Goal: Communication & Community: Answer question/provide support

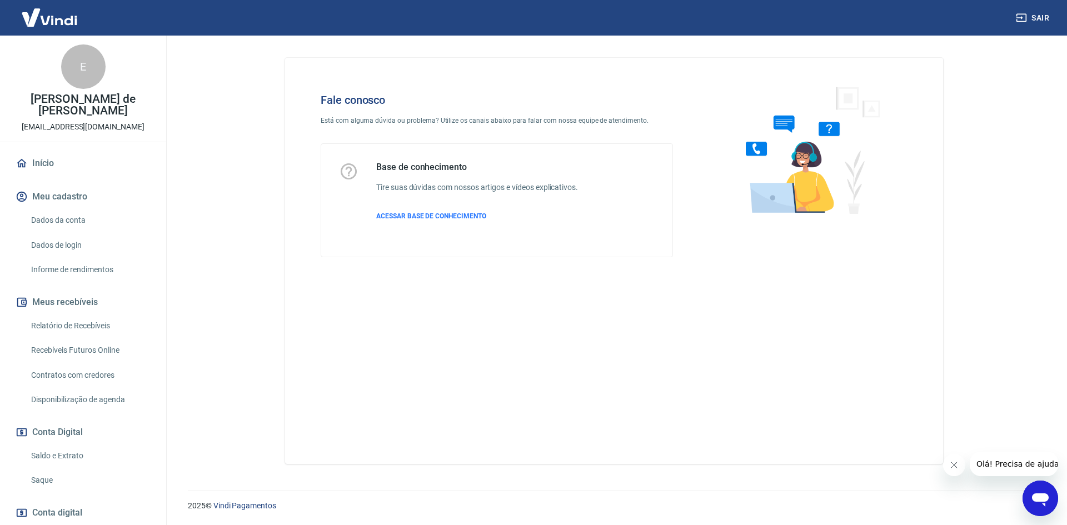
click at [1034, 500] on icon "Abrir janela de mensagens" at bounding box center [1040, 499] width 17 height 13
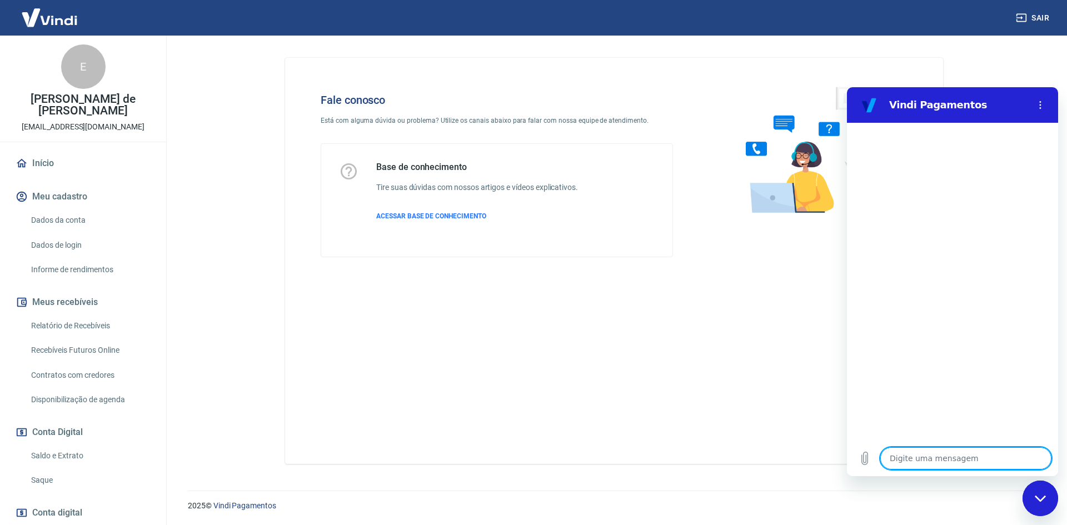
click at [932, 453] on textarea at bounding box center [965, 458] width 171 height 22
type textarea "B"
type textarea "x"
type textarea "Bo"
type textarea "x"
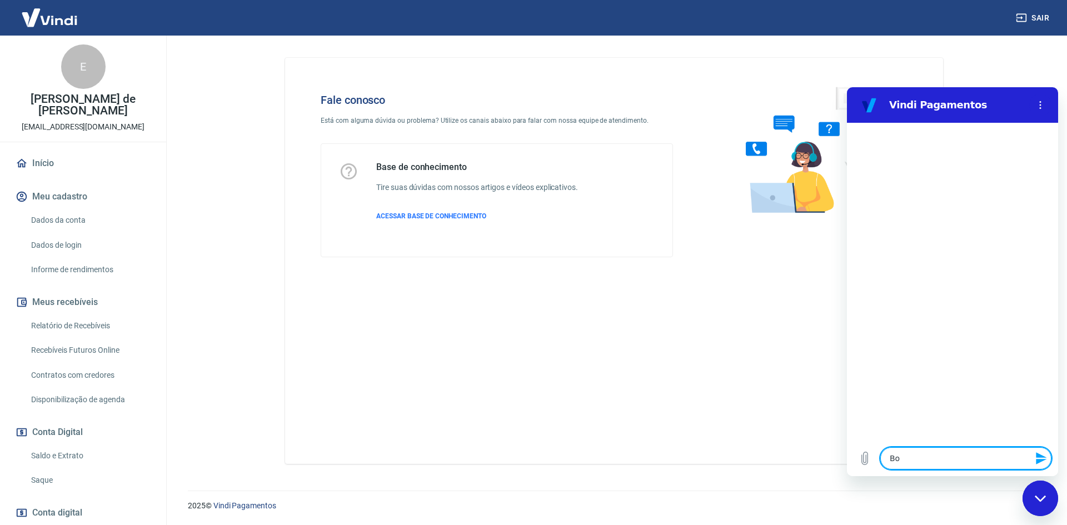
type textarea "Bom"
type textarea "x"
type textarea "Bom"
type textarea "x"
type textarea "Bom d"
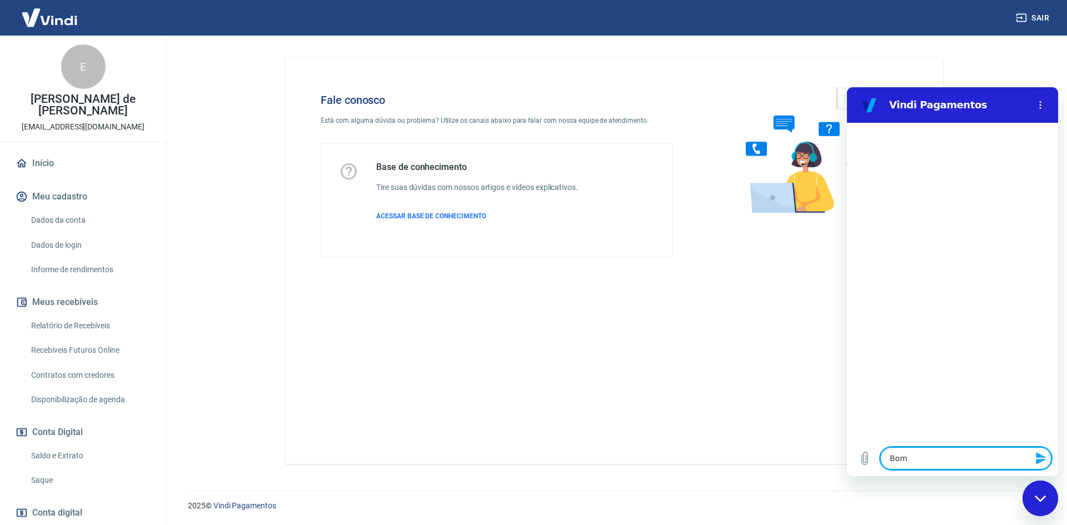
type textarea "x"
type textarea "Bom di"
type textarea "x"
type textarea "Bom dia"
type textarea "x"
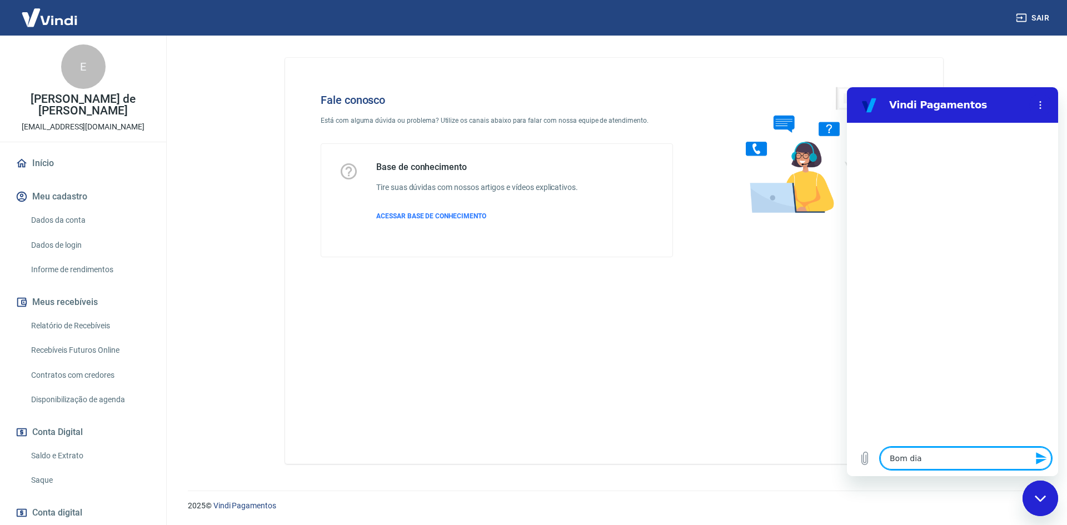
type textarea "Bom dia"
type textarea "x"
type textarea "T"
type textarea "x"
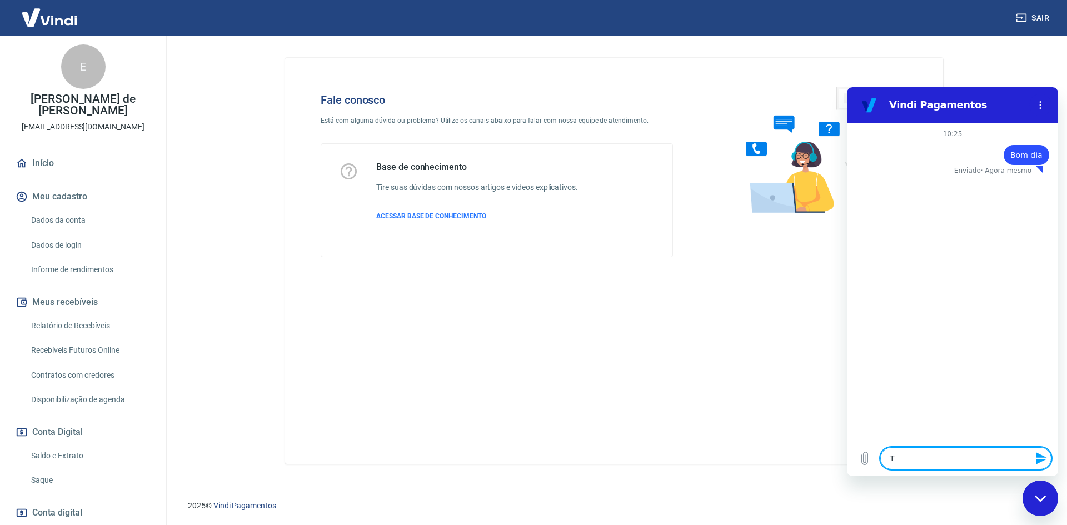
type textarea "Tu"
type textarea "x"
type textarea "Tud"
type textarea "x"
type textarea "Tudo"
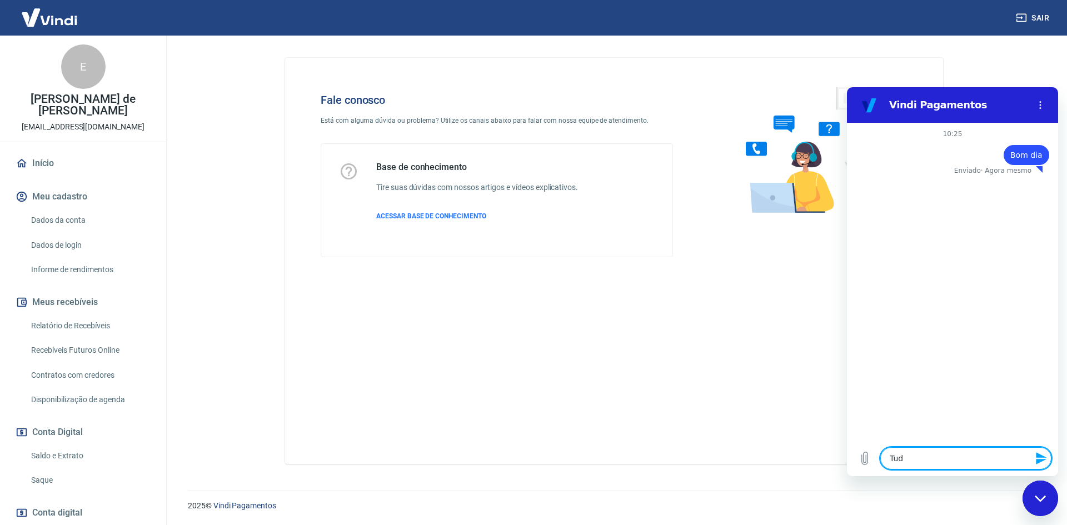
type textarea "x"
type textarea "Tudo"
type textarea "x"
type textarea "Tudo b"
type textarea "x"
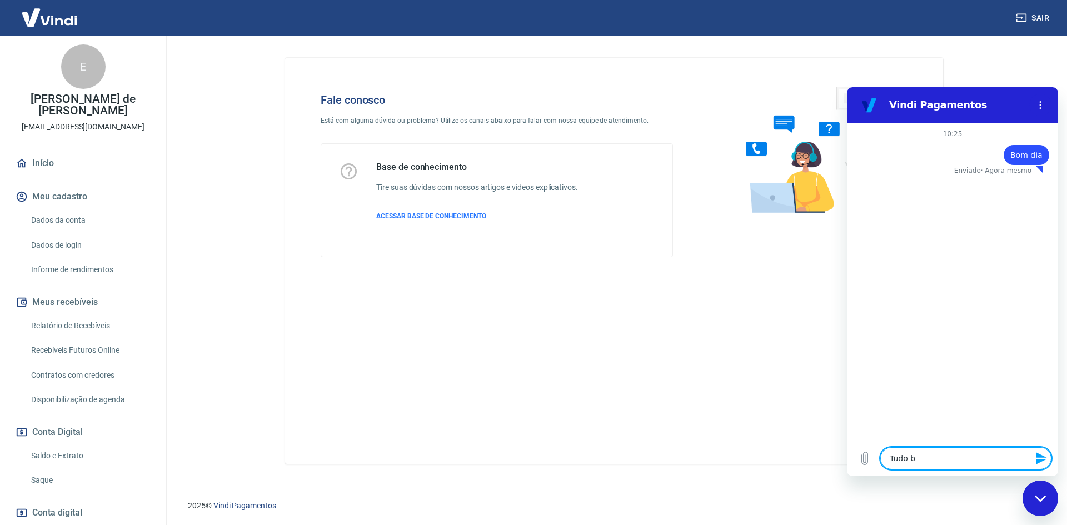
type textarea "Tudo be"
type textarea "x"
type textarea "Tudo bem"
type textarea "x"
type textarea "Tudo bem"
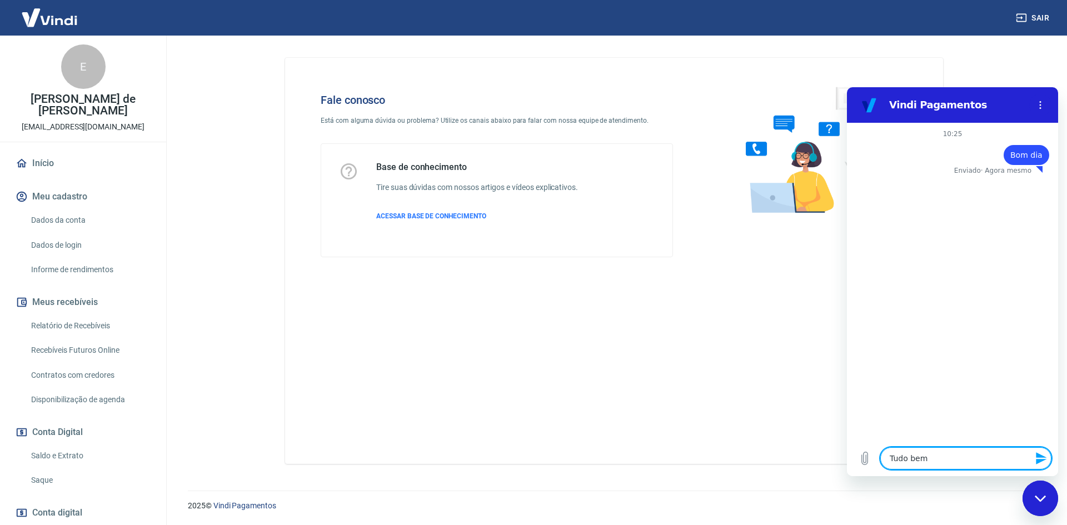
type textarea "x"
type textarea "Tudo bem ?"
type textarea "x"
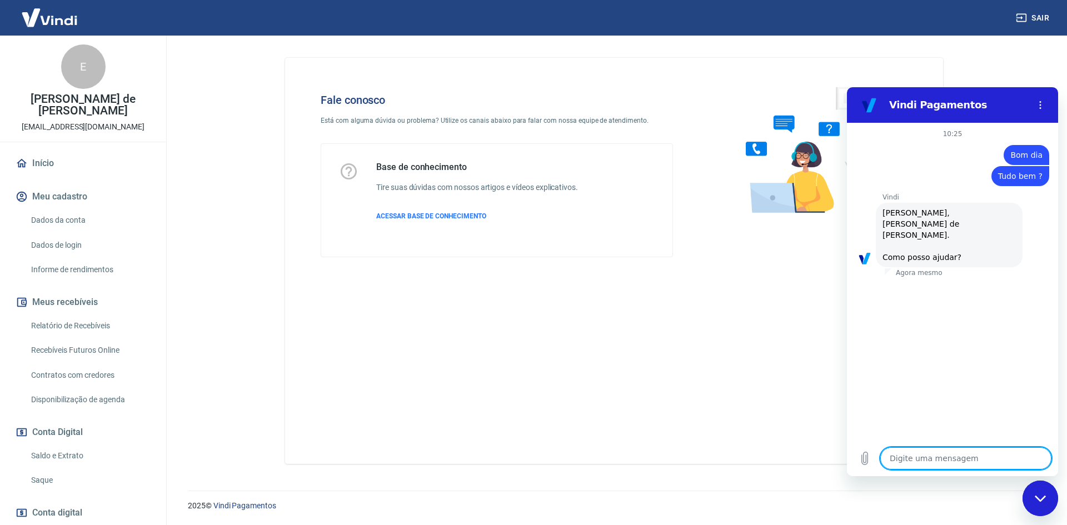
type textarea "F"
type textarea "x"
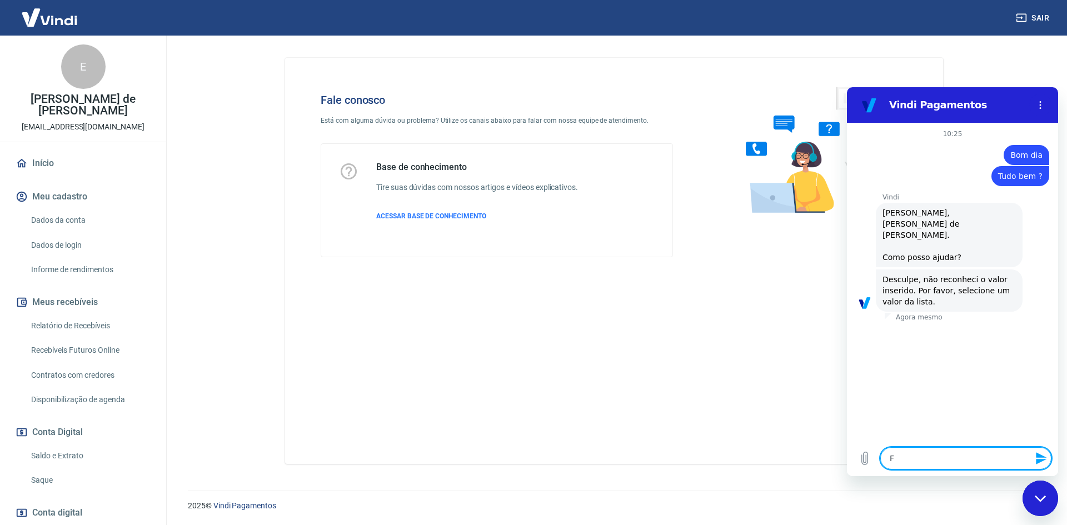
type textarea "Fa"
type textarea "x"
type textarea "Fal"
type textarea "x"
type textarea "Fala"
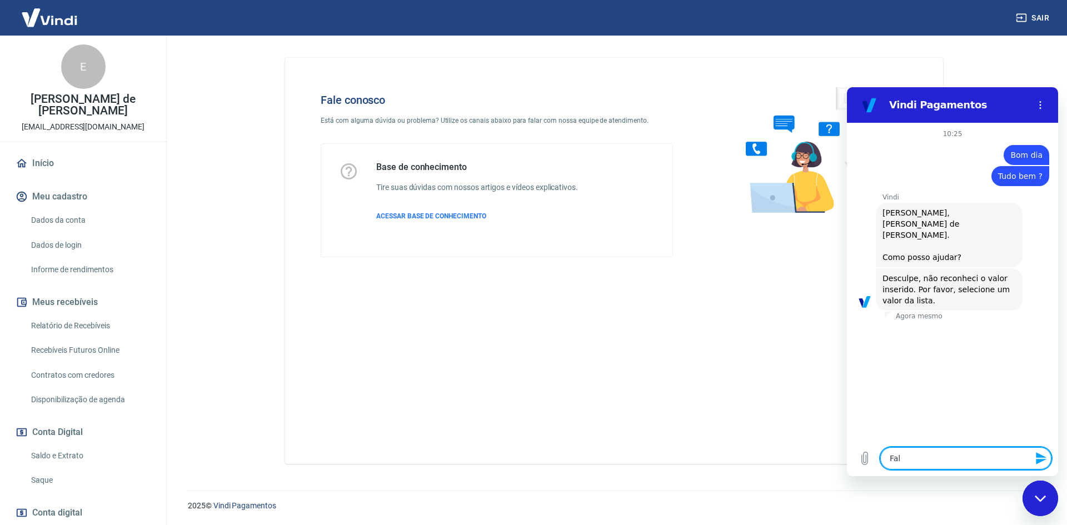
type textarea "x"
type textarea "Falar"
type textarea "x"
type textarea "Falar"
type textarea "x"
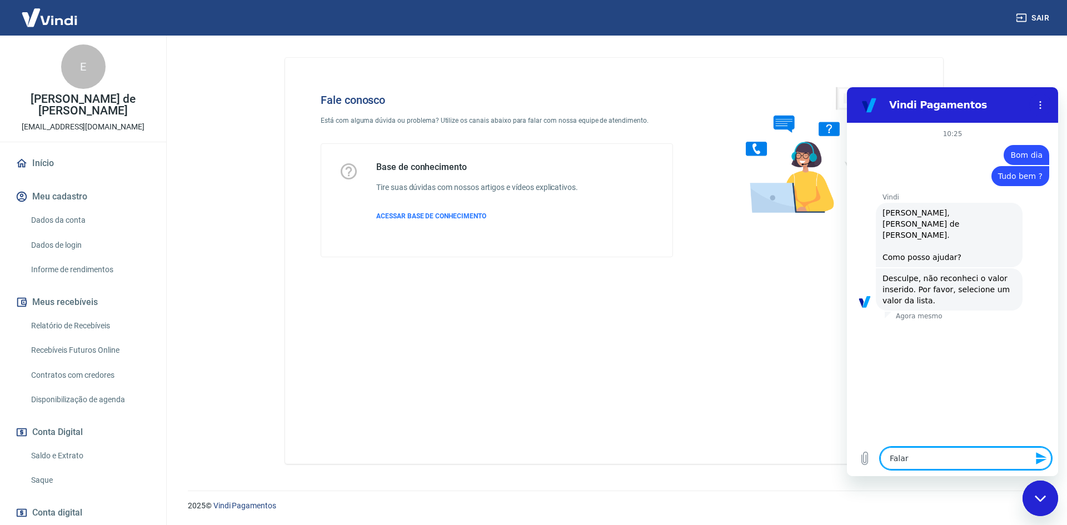
type textarea "Falar c"
type textarea "x"
type textarea "Falar co"
type textarea "x"
type textarea "Falar co"
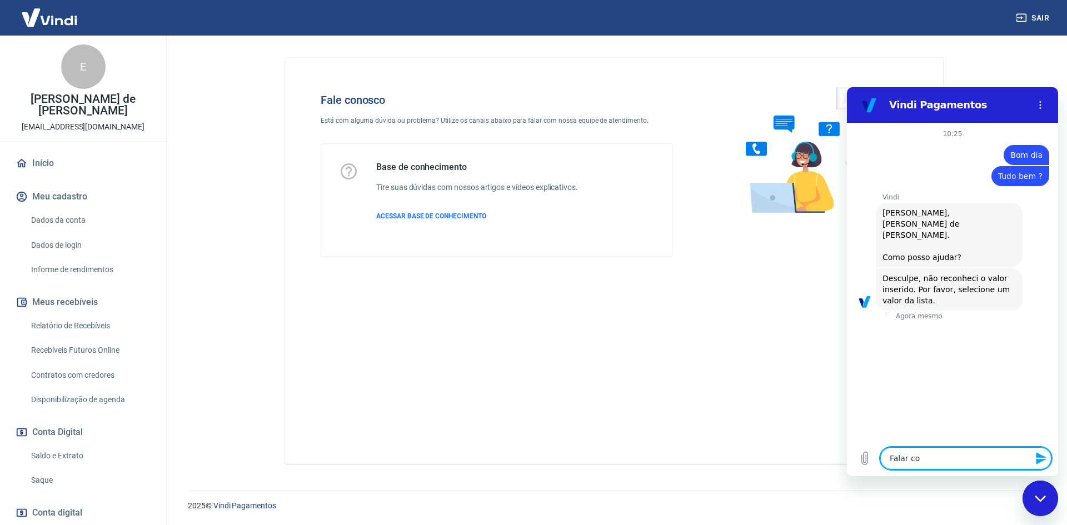
type textarea "x"
type textarea "Falar co a"
type textarea "x"
type textarea "Falar co at"
type textarea "x"
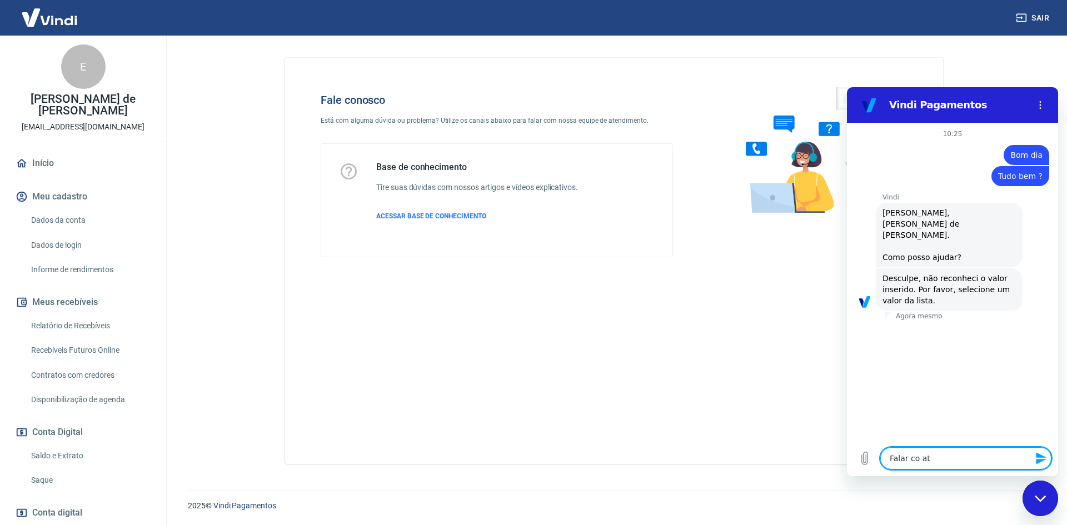
type textarea "Falar co ate"
type textarea "x"
type textarea "Falar co at"
type textarea "x"
type textarea "Falar co a"
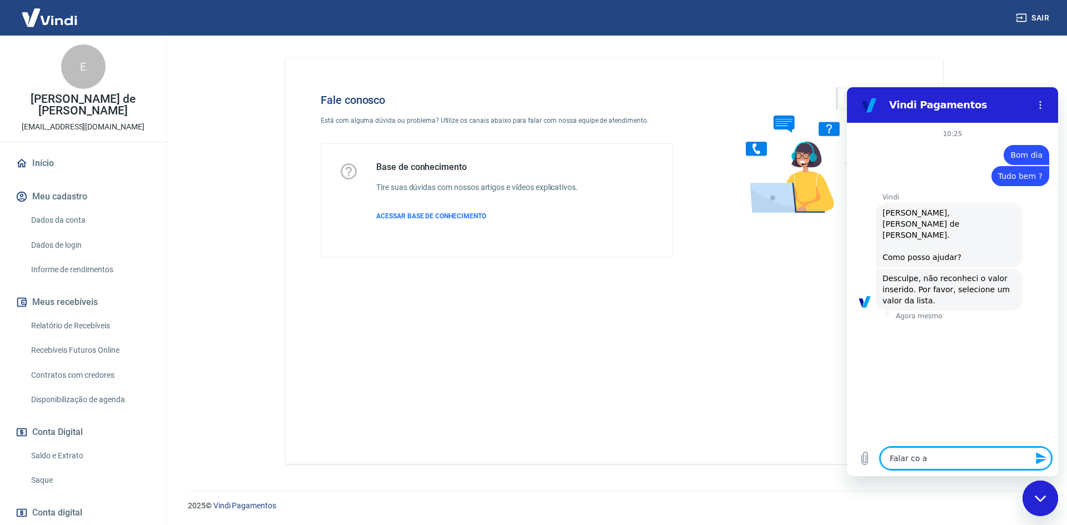
type textarea "x"
type textarea "Falar co"
type textarea "x"
type textarea "Falar co"
type textarea "x"
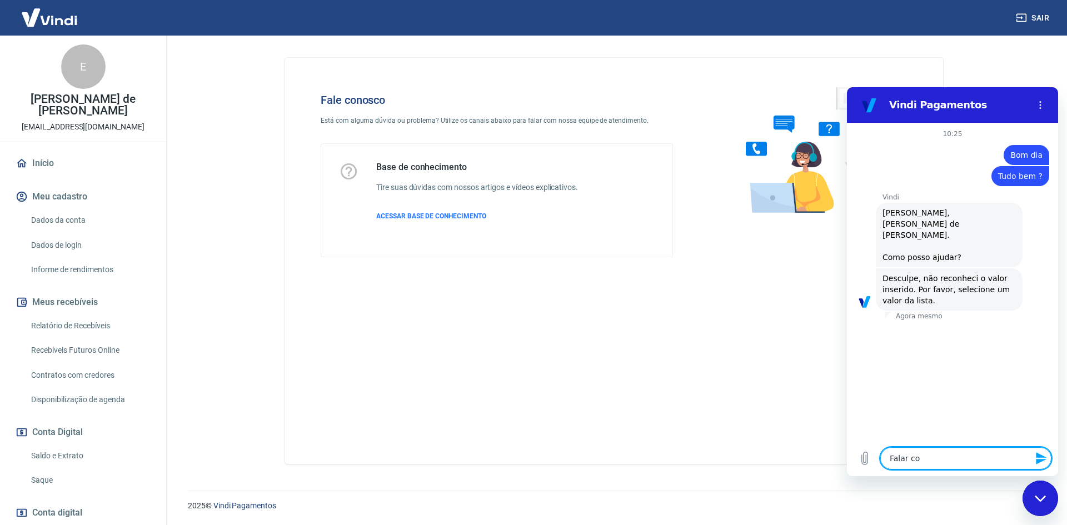
type textarea "Falar com"
type textarea "x"
type textarea "Falar com"
type textarea "x"
type textarea "Falar com a"
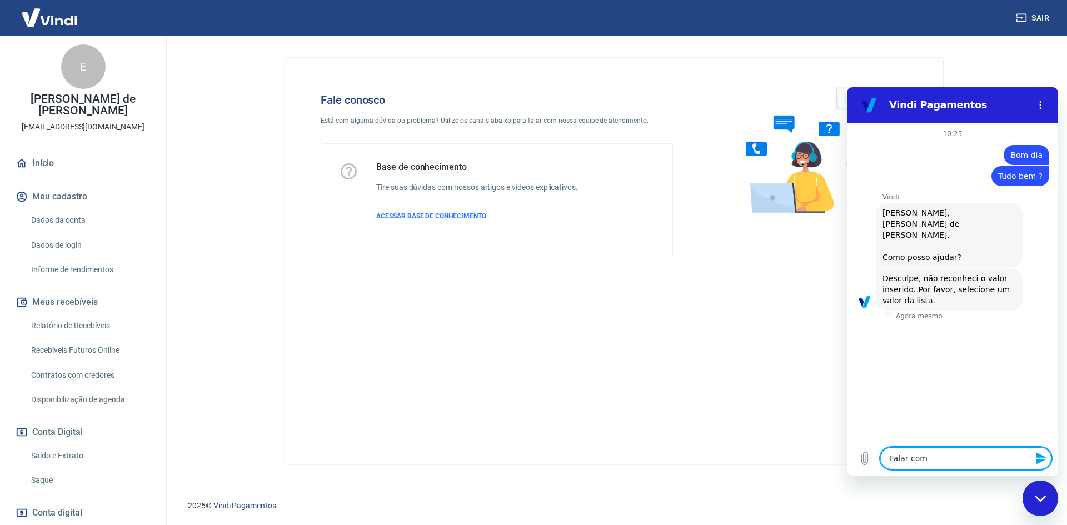
type textarea "x"
type textarea "Falar com at"
type textarea "x"
type textarea "Falar com ate"
type textarea "x"
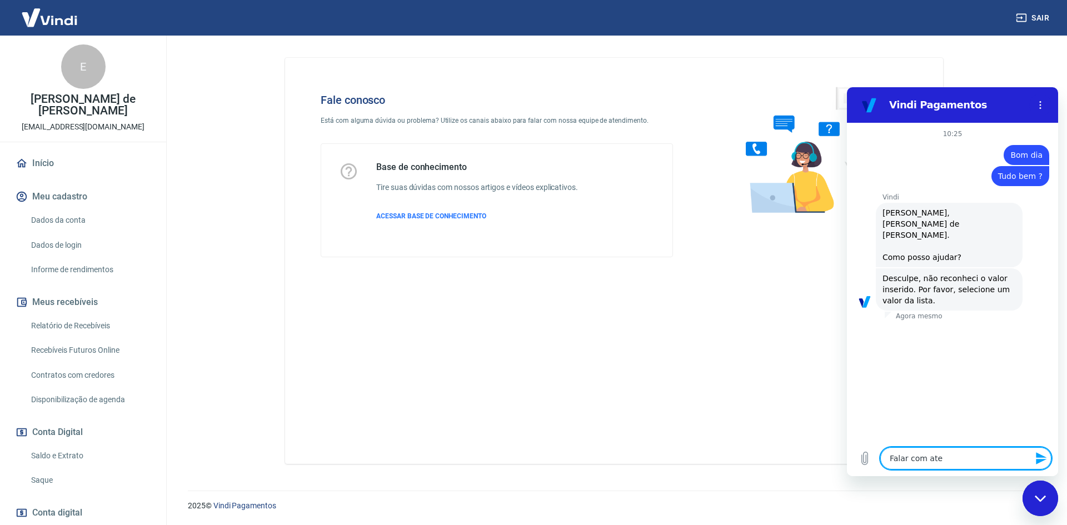
type textarea "Falar com aten"
type textarea "x"
type textarea "Falar com atend"
type textarea "x"
type textarea "Falar com atende"
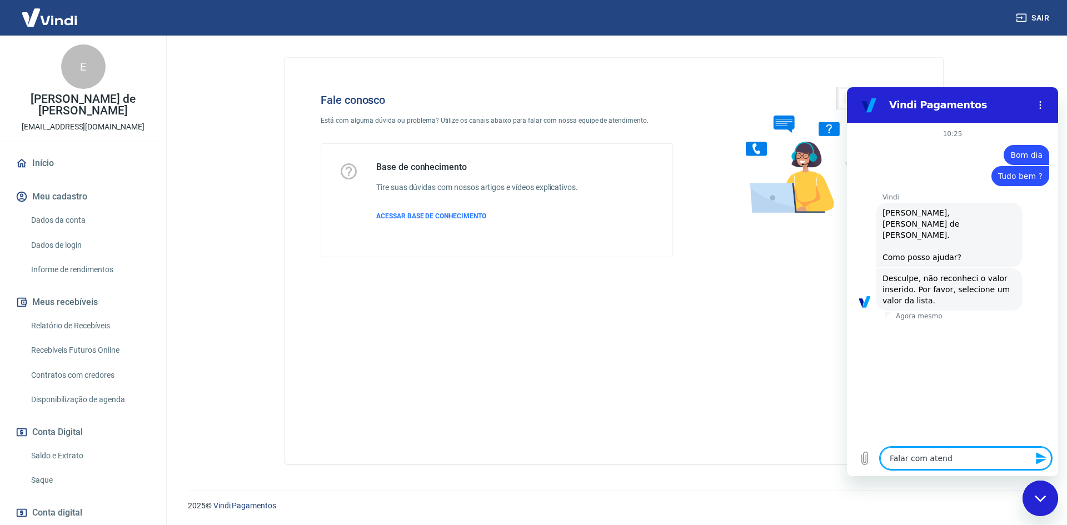
type textarea "x"
type textarea "Falar com atenden"
type textarea "x"
type textarea "Falar com atendent"
type textarea "x"
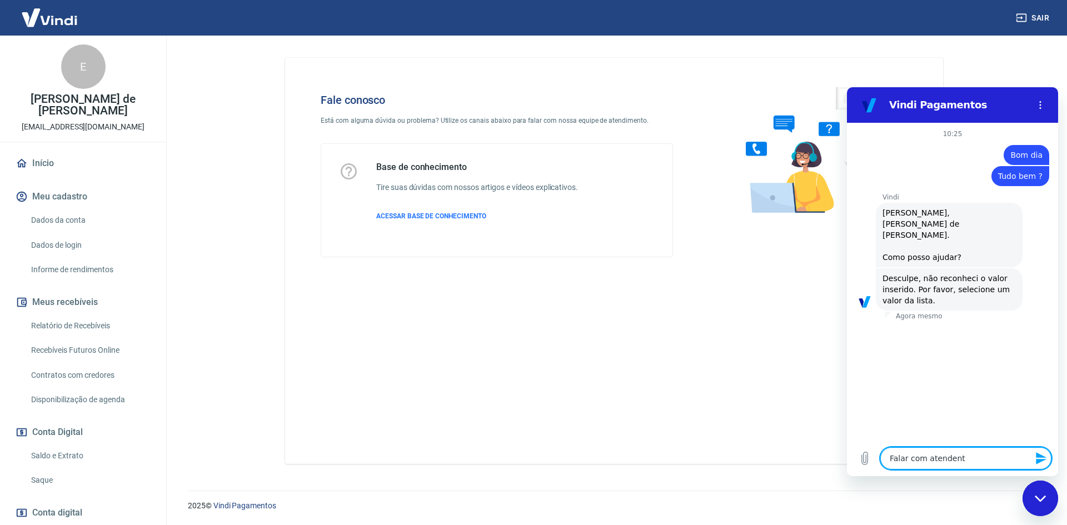
type textarea "Falar com atendente"
type textarea "x"
type textarea "Falar com atendente"
type textarea "x"
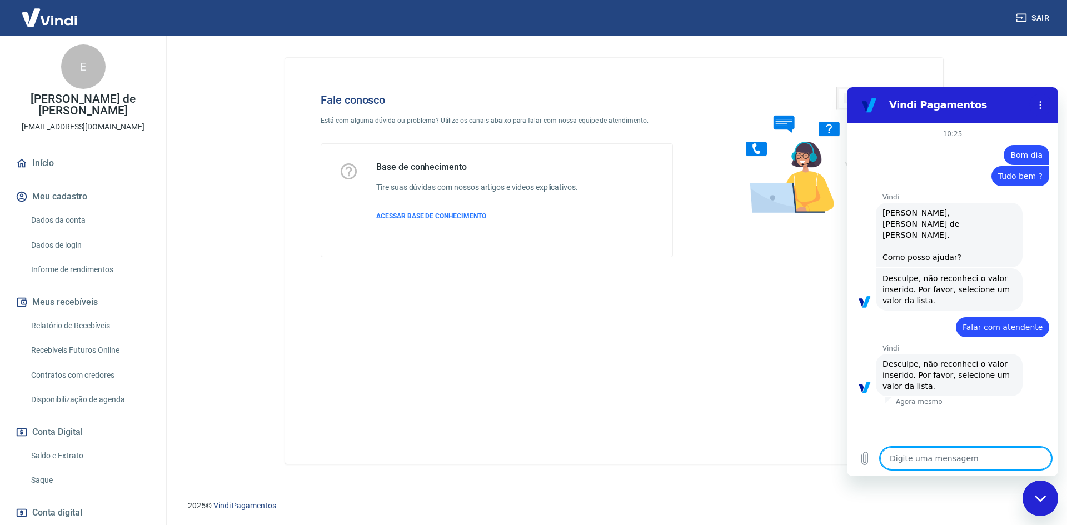
click at [1012, 322] on span "Falar com atendente" at bounding box center [1002, 327] width 80 height 11
click at [947, 458] on textarea at bounding box center [965, 458] width 171 height 22
type textarea "F"
type textarea "x"
type textarea "Fa"
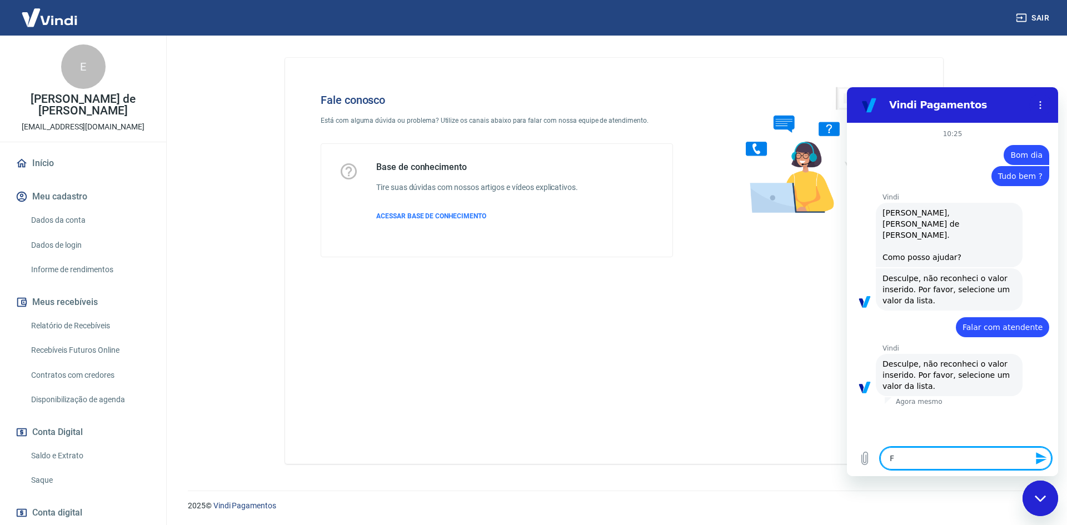
type textarea "x"
type textarea "Fal"
type textarea "x"
type textarea "Fala"
type textarea "x"
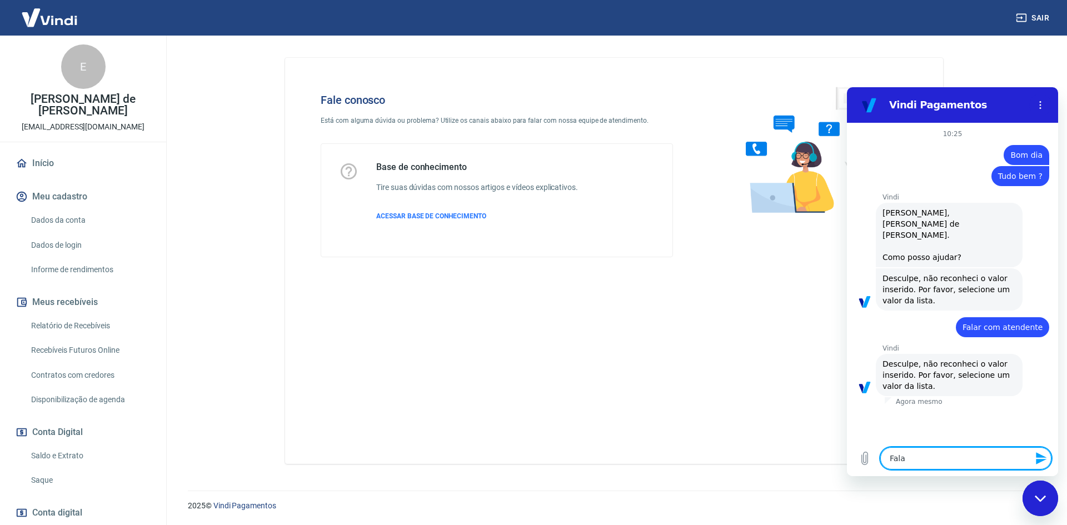
type textarea "Falar"
type textarea "x"
type textarea "Falar"
type textarea "x"
type textarea "Falar c"
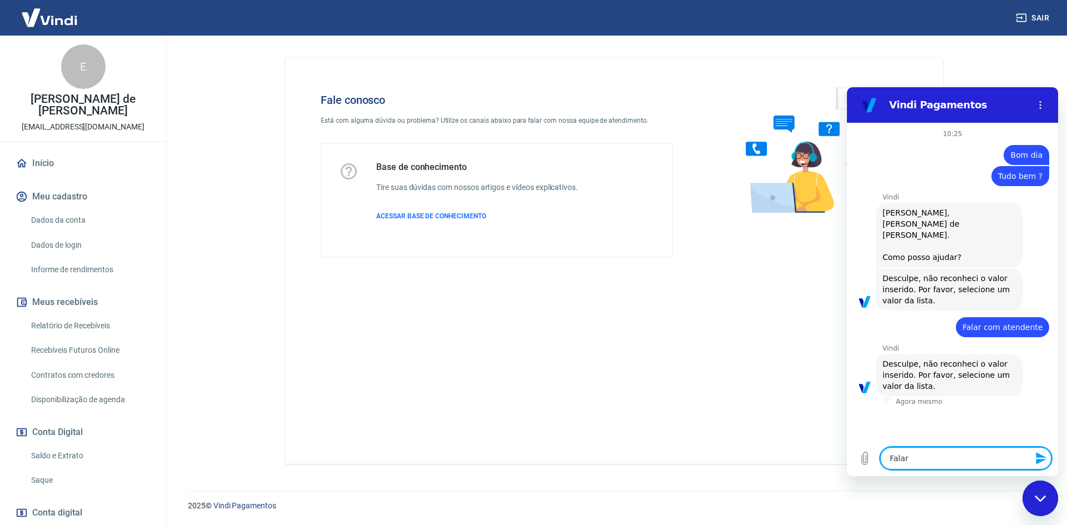
type textarea "x"
type textarea "Falar co"
type textarea "x"
type textarea "Falar com"
type textarea "x"
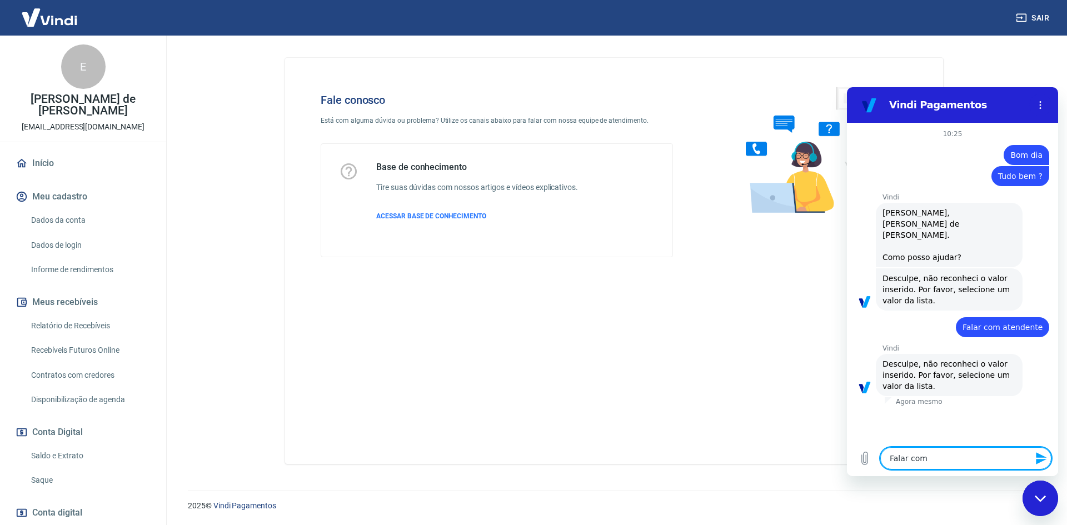
type textarea "Falar com"
type textarea "x"
type textarea "Falar com a"
type textarea "x"
type textarea "Falar com at"
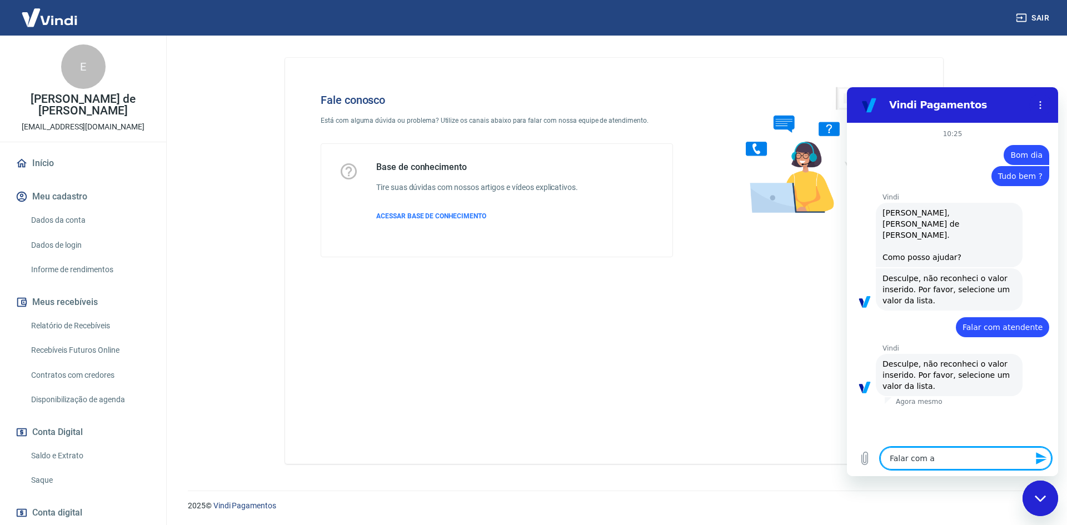
type textarea "x"
type textarea "Falar com ate"
type textarea "x"
type textarea "Falar com aten"
type textarea "x"
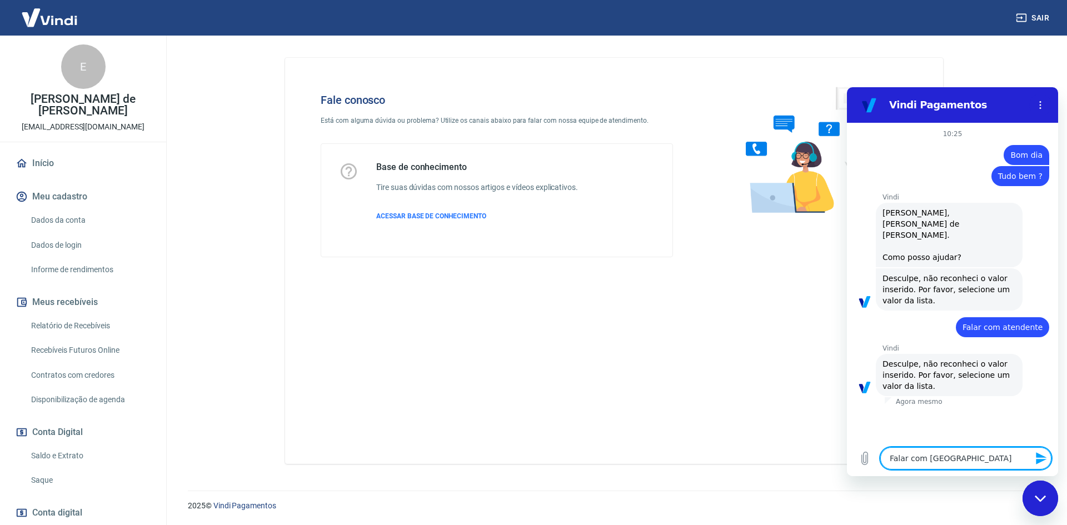
type textarea "Falar com atend"
type textarea "x"
type textarea "Falar com atende"
type textarea "x"
type textarea "Falar com atenden"
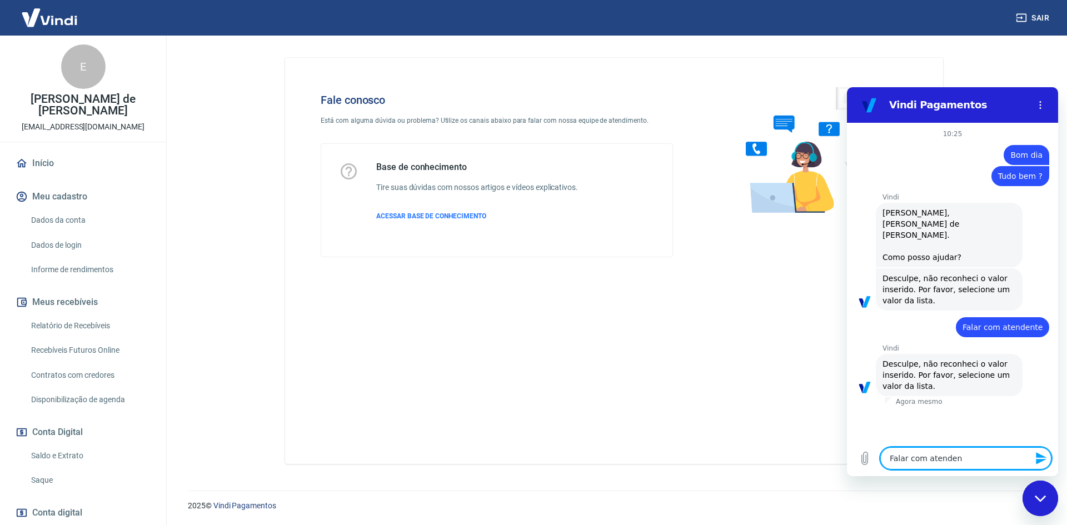
type textarea "x"
type textarea "Falar com atendent"
type textarea "x"
type textarea "Falar com atendente"
type textarea "x"
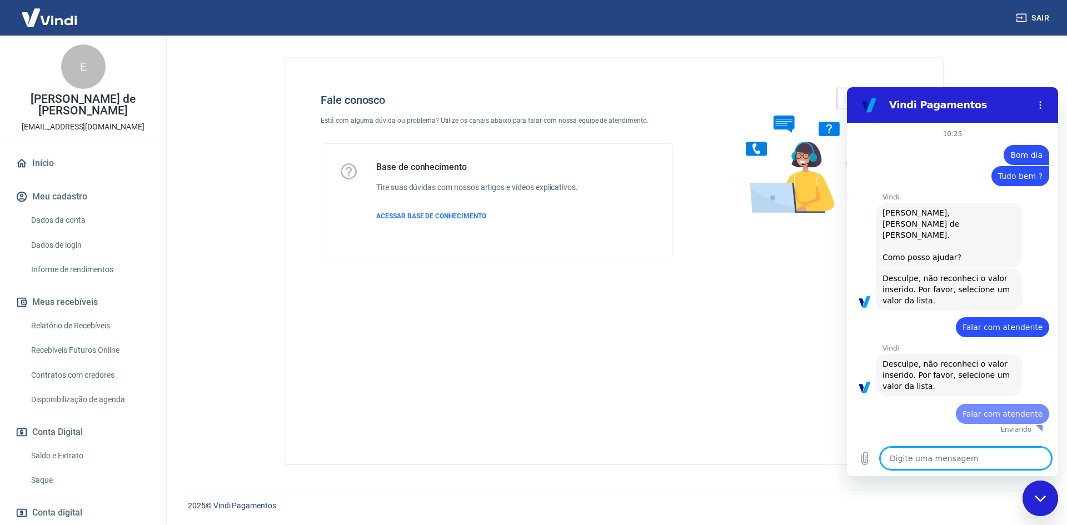
type textarea "x"
type textarea "F"
type textarea "x"
type textarea "Fa"
type textarea "x"
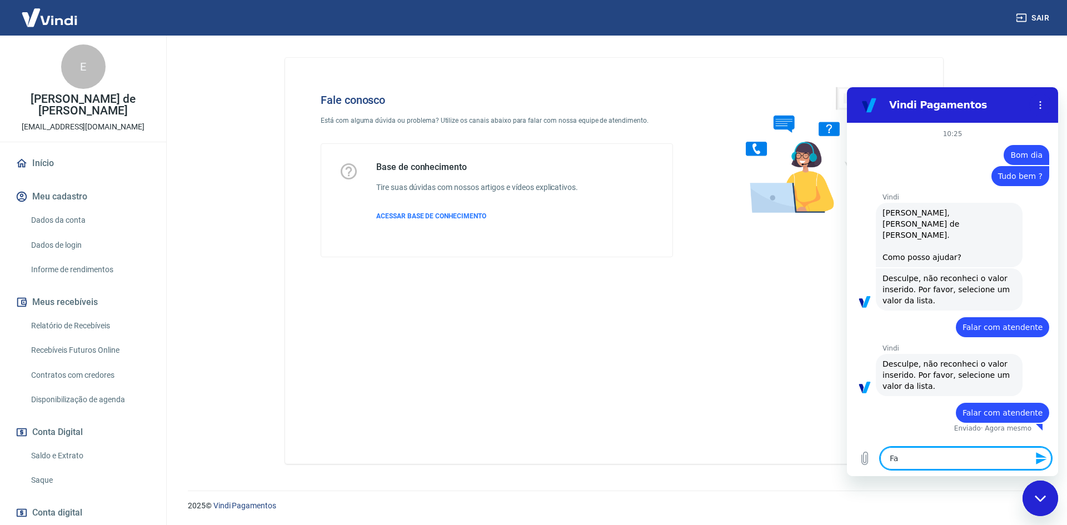
type textarea "Fal"
type textarea "x"
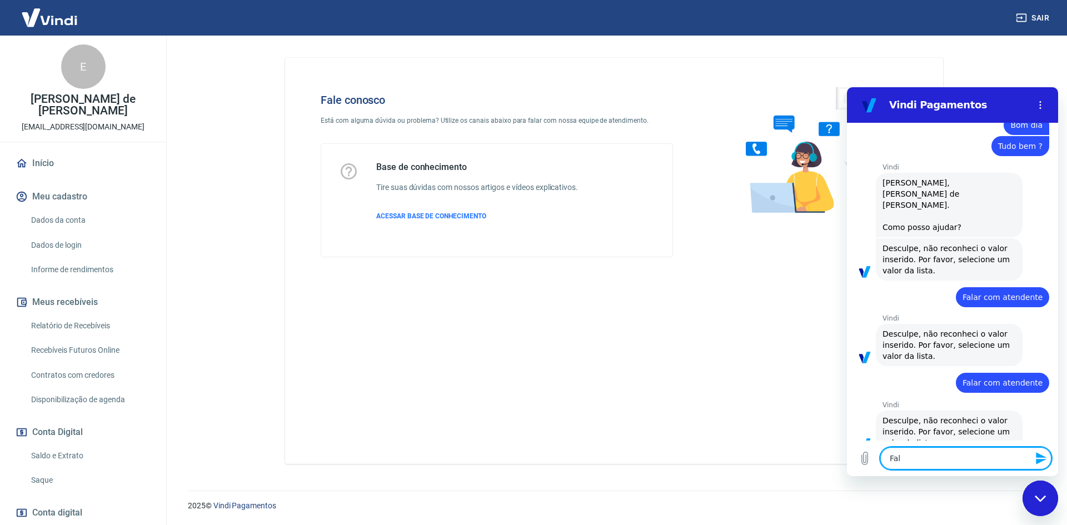
type textarea "Fala"
type textarea "x"
type textarea "Falar"
type textarea "x"
type textarea "Falar"
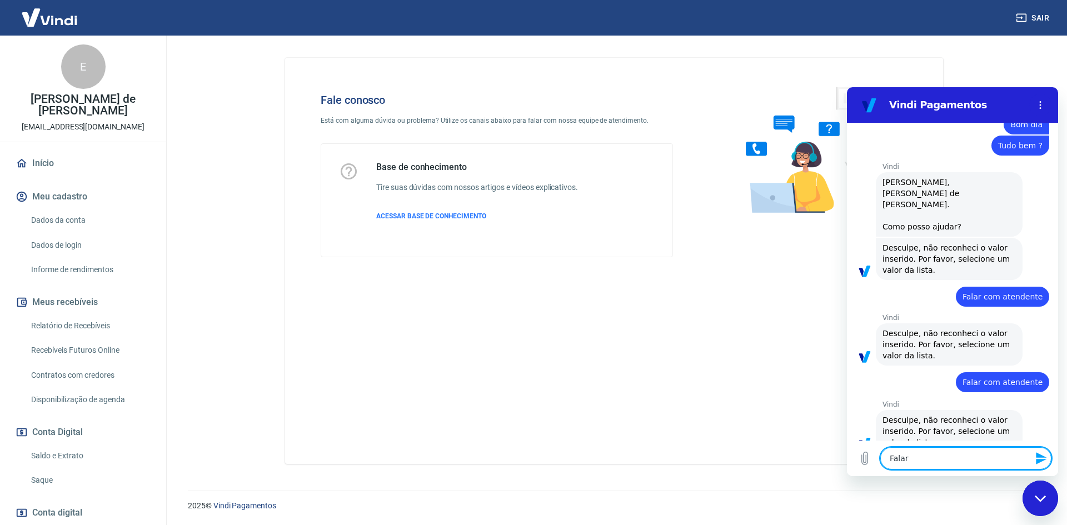
type textarea "x"
type textarea "Falar c"
type textarea "x"
type textarea "Falar co"
type textarea "x"
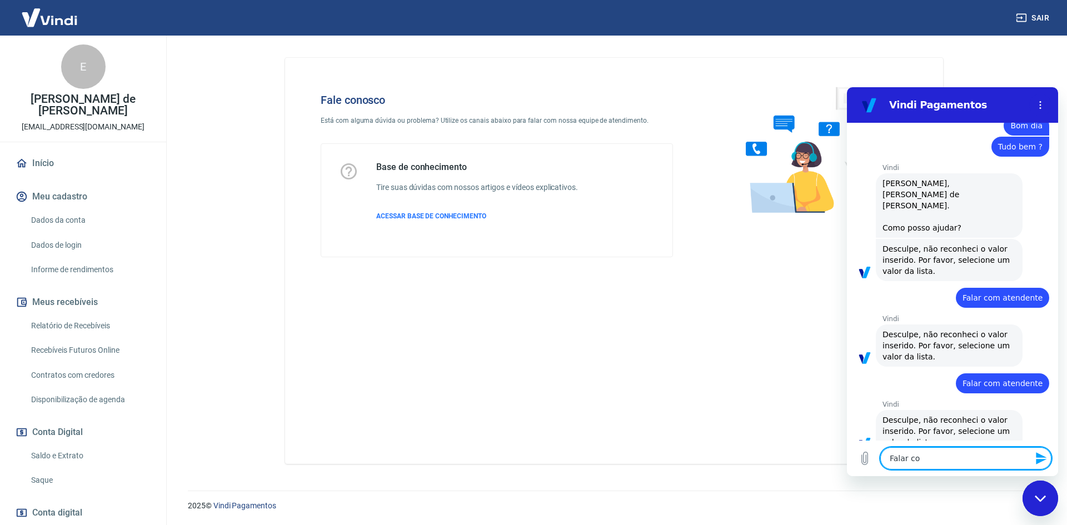
type textarea "Falar com"
type textarea "x"
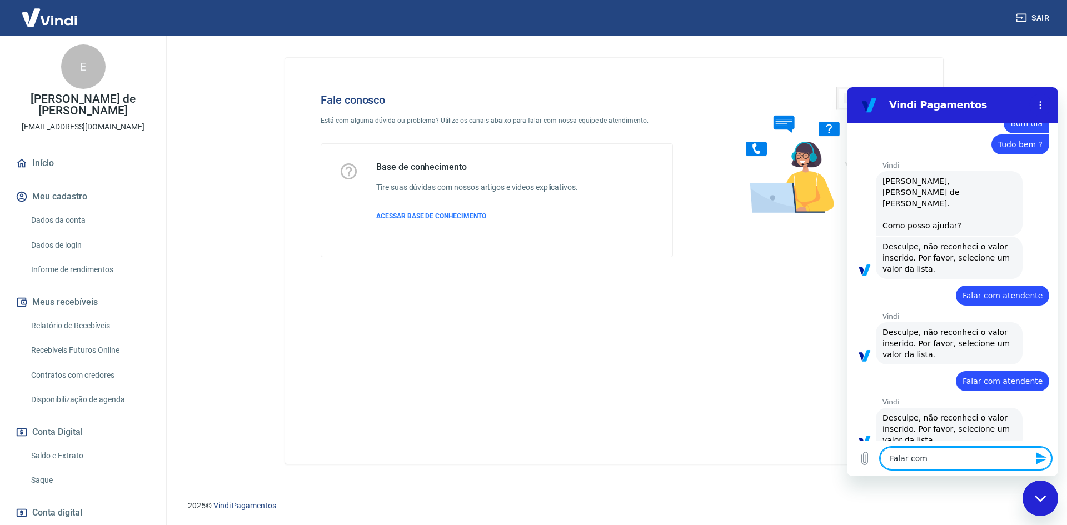
type textarea "Falar com"
type textarea "x"
type textarea "Falar com a"
type textarea "x"
type textarea "Falar com at"
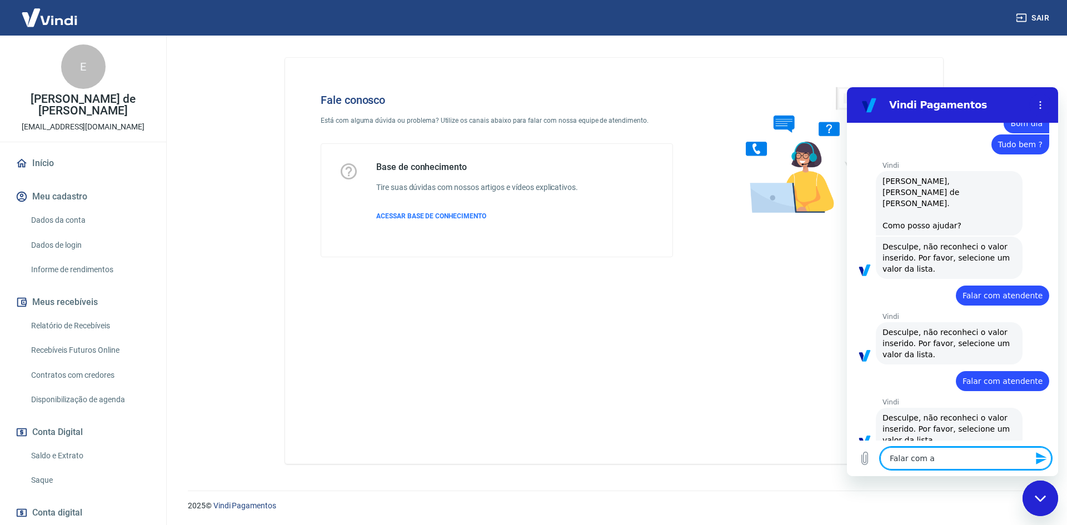
type textarea "x"
type textarea "Falar com ate"
type textarea "x"
type textarea "Falar com aten"
type textarea "x"
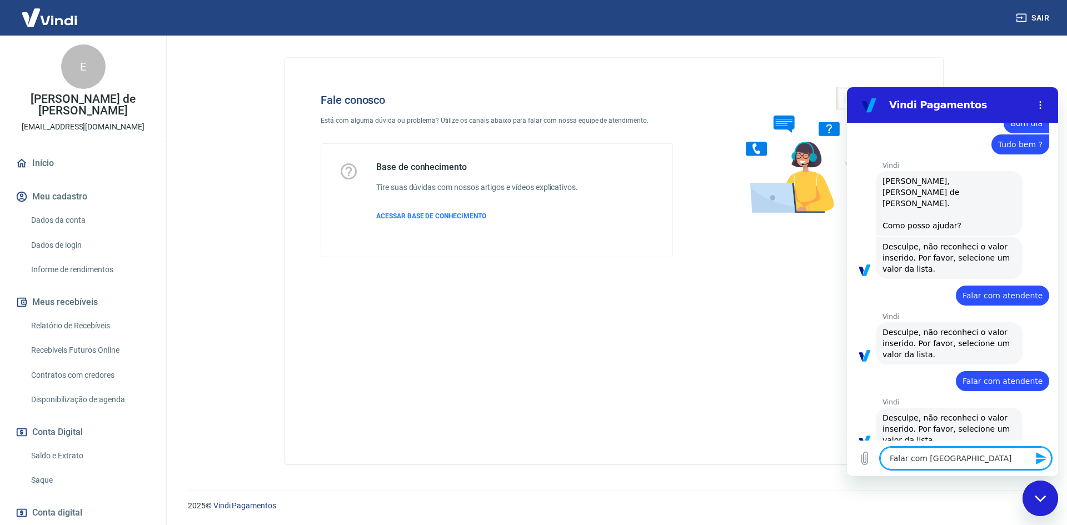
type textarea "Falar com atend"
type textarea "x"
type textarea "Falar com atende"
type textarea "x"
type textarea "Falar com atenden"
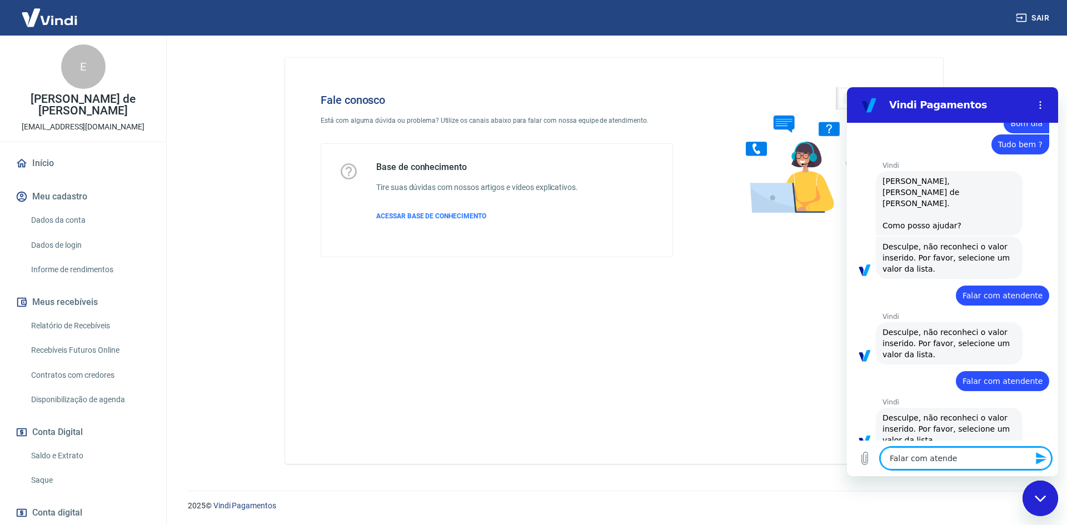
type textarea "x"
type textarea "Falar com atendent"
type textarea "x"
type textarea "Falar com atendente"
type textarea "x"
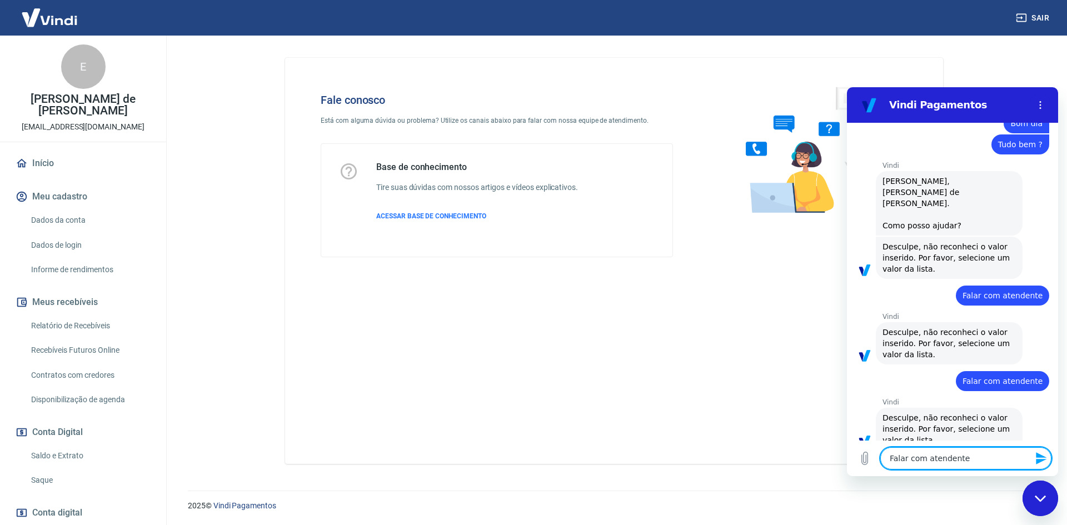
type textarea "Falar com atendente"
type textarea "x"
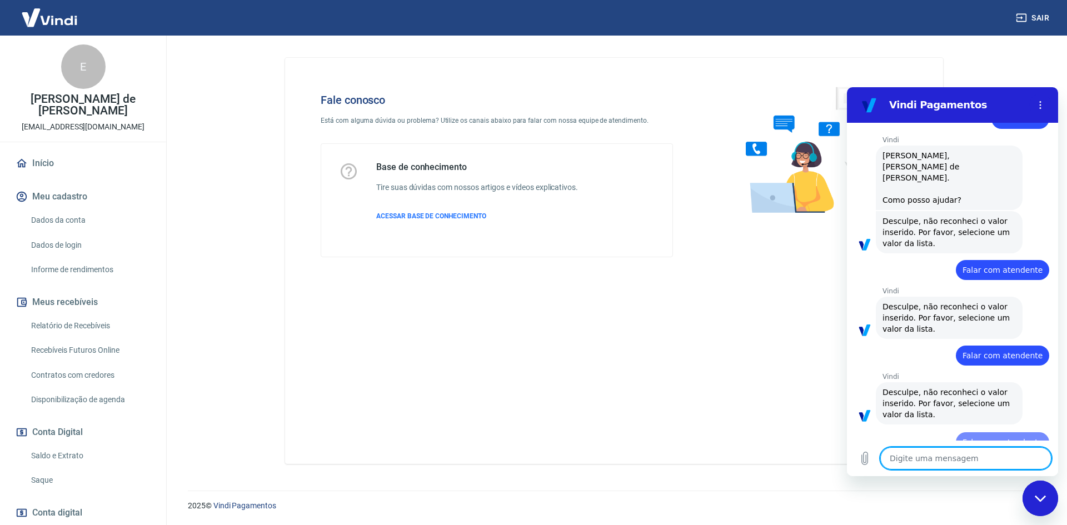
type textarea "x"
type textarea "F"
type textarea "x"
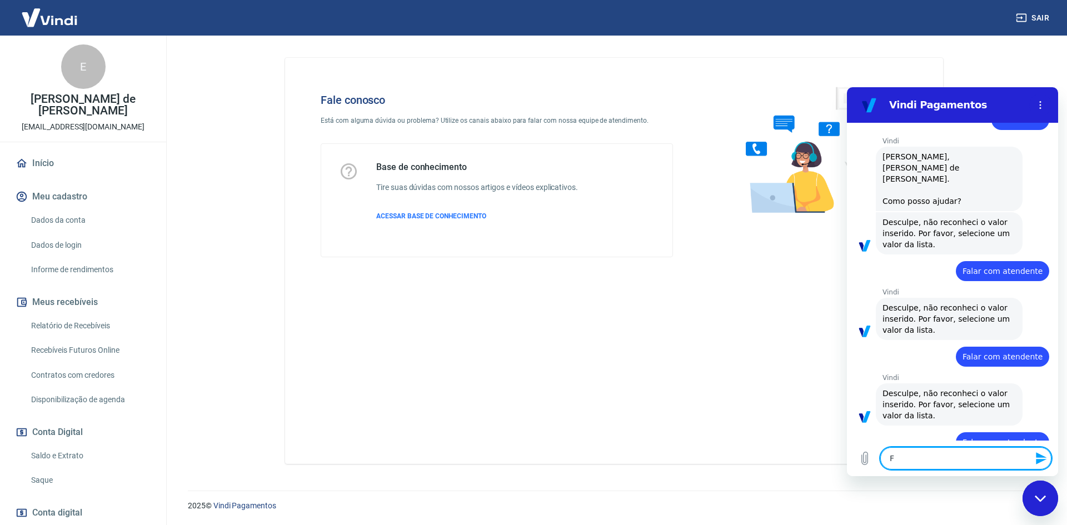
type textarea "Fa"
type textarea "x"
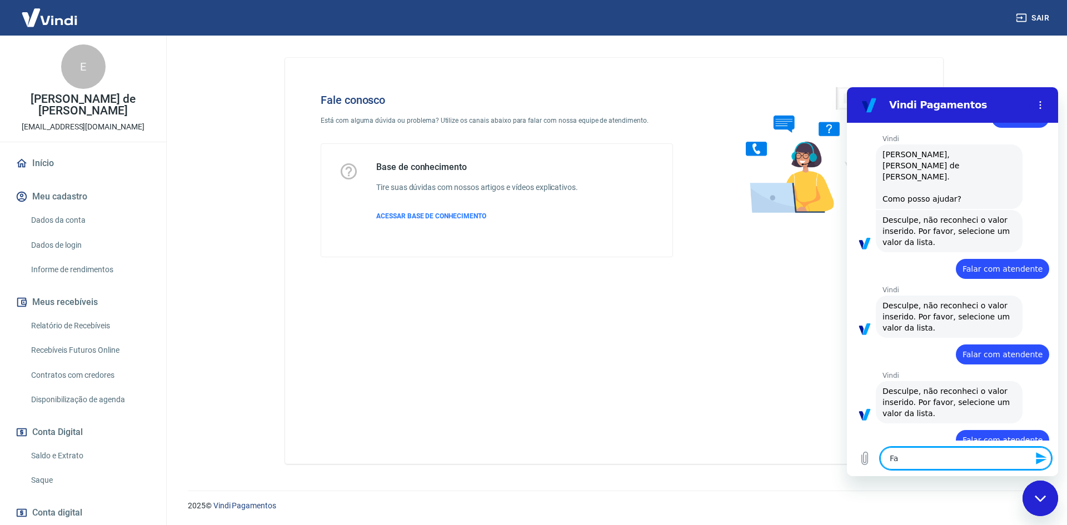
type textarea "Fal"
type textarea "x"
type textarea "Fala"
type textarea "x"
type textarea "Falar"
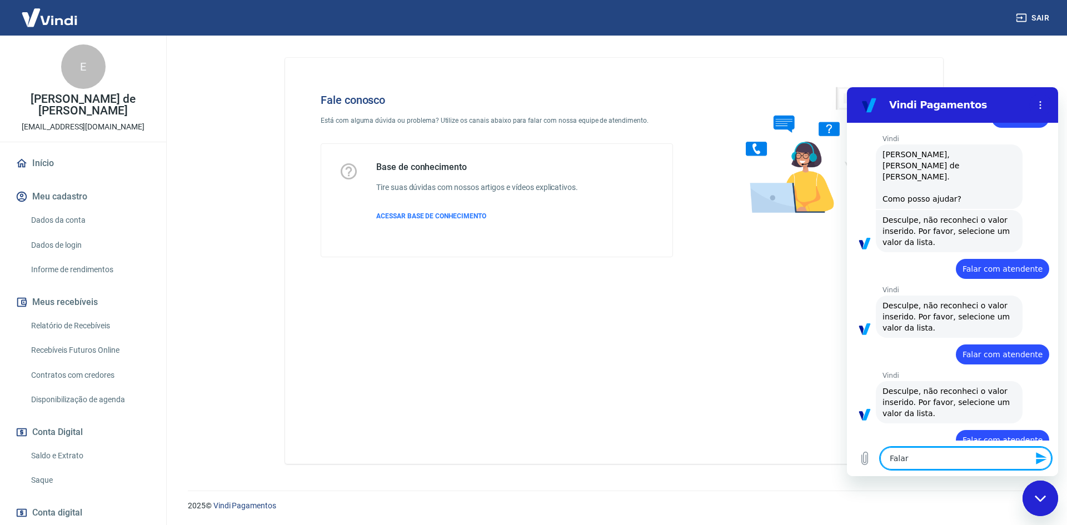
type textarea "x"
type textarea "Falar"
type textarea "x"
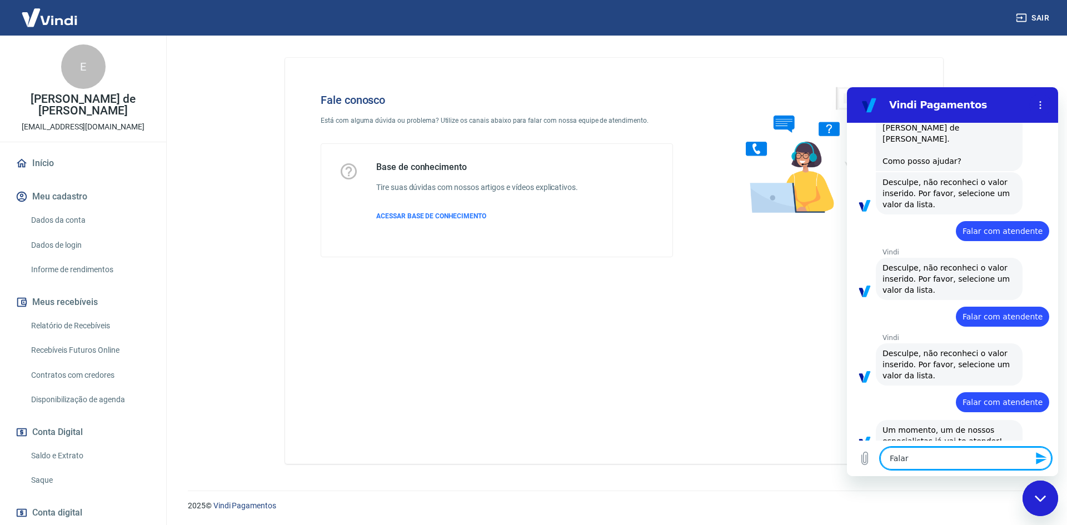
type textarea "Falar c"
type textarea "x"
type textarea "Falar co"
type textarea "x"
type textarea "Falar com"
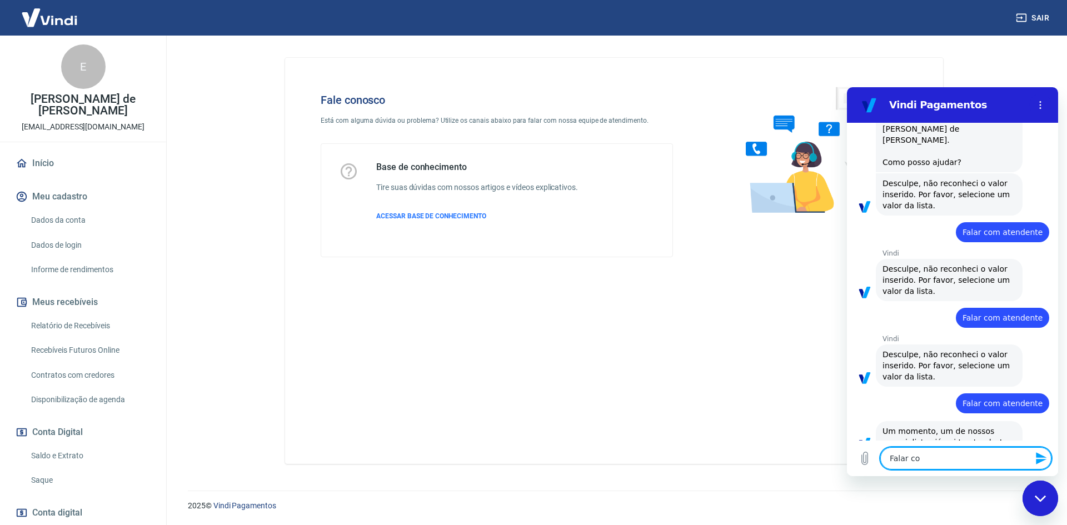
type textarea "x"
type textarea "Falar com"
type textarea "x"
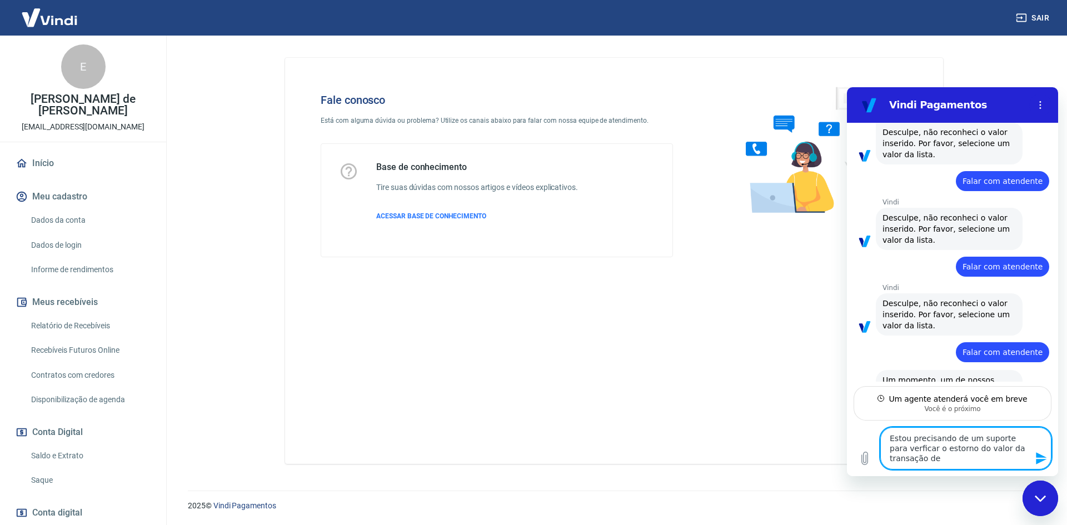
scroll to position [147, 0]
paste textarea "226962833"
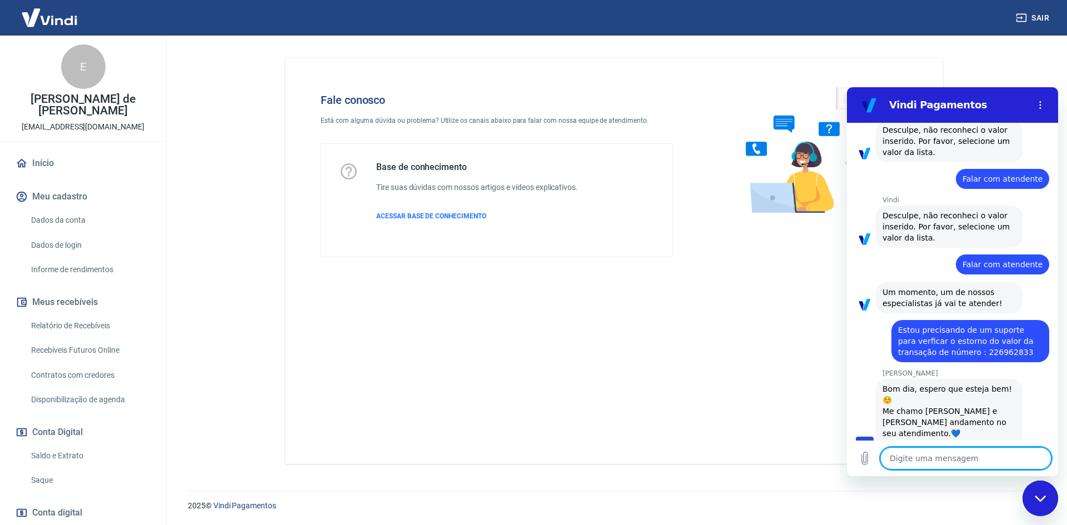
scroll to position [238, 0]
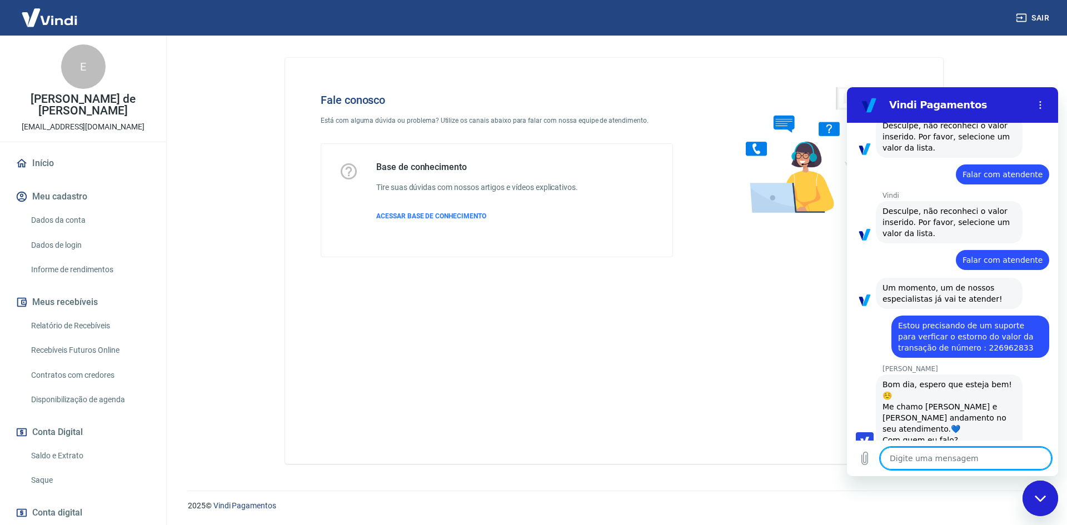
click at [940, 452] on textarea at bounding box center [965, 458] width 171 height 22
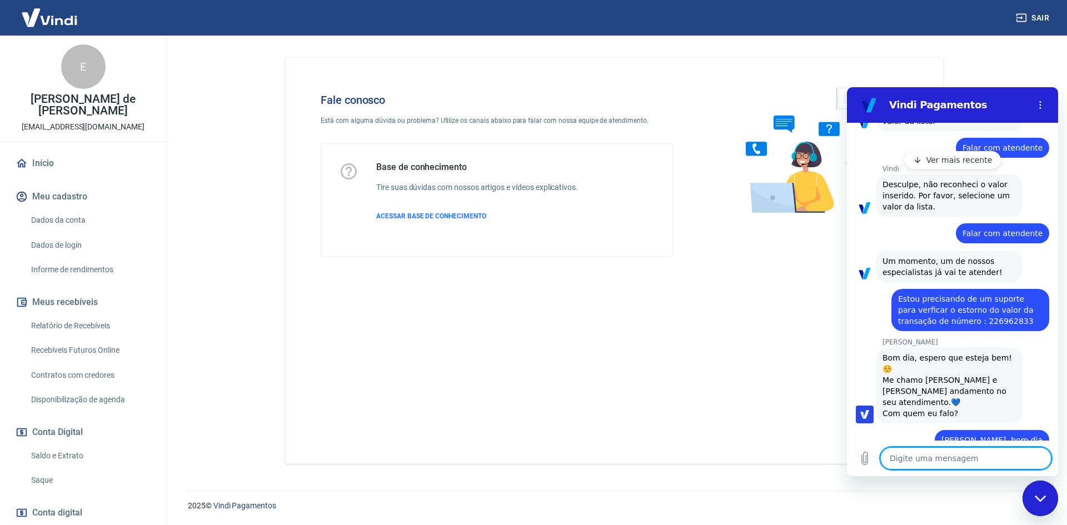
scroll to position [323, 0]
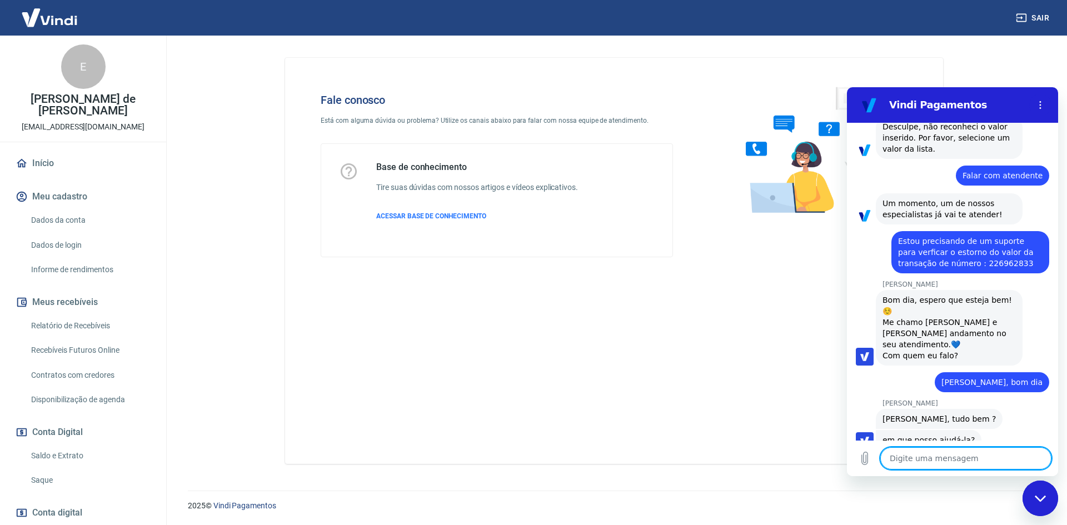
click at [956, 457] on textarea at bounding box center [965, 458] width 171 height 22
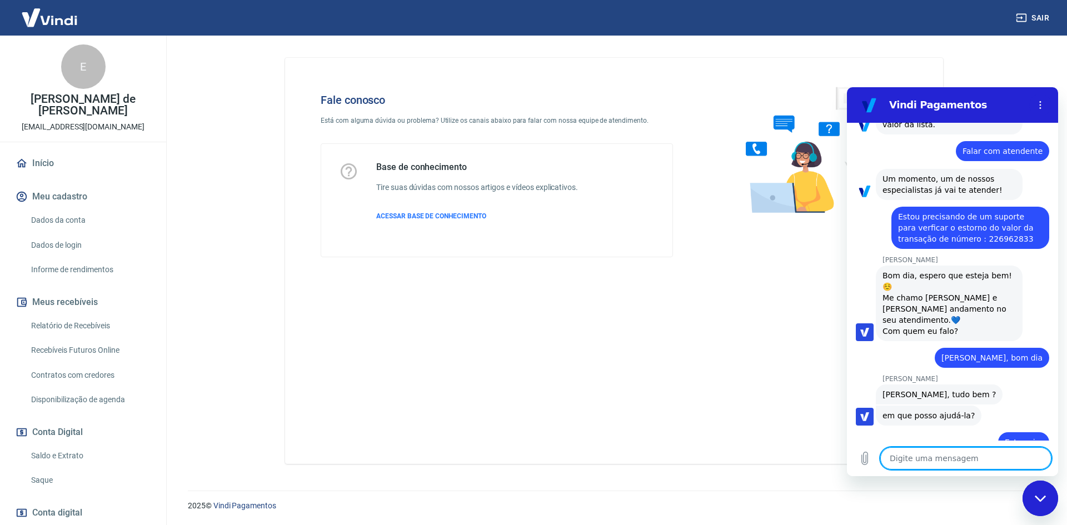
scroll to position [349, 0]
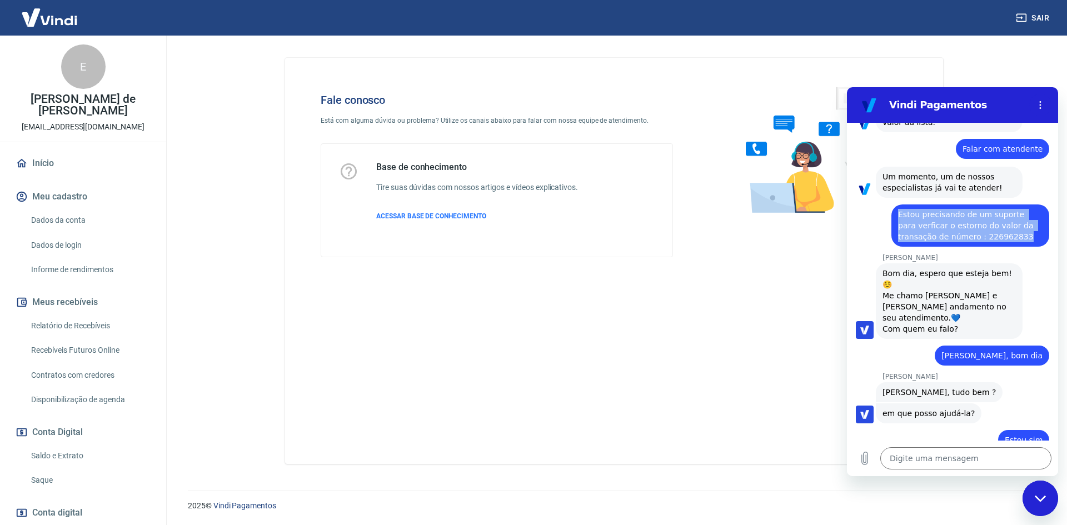
drag, startPoint x: 899, startPoint y: 187, endPoint x: 1014, endPoint y: 219, distance: 119.3
click at [1014, 219] on span "Estou precisando de um suporte para verficar o estorno do valor da transação de…" at bounding box center [970, 225] width 144 height 33
copy span "Estou precisando de um suporte para verficar o estorno do valor da transação de…"
click at [993, 461] on textarea at bounding box center [965, 458] width 171 height 22
paste textarea "Estou precisando de um suporte para verficar o estorno do valor da transação de…"
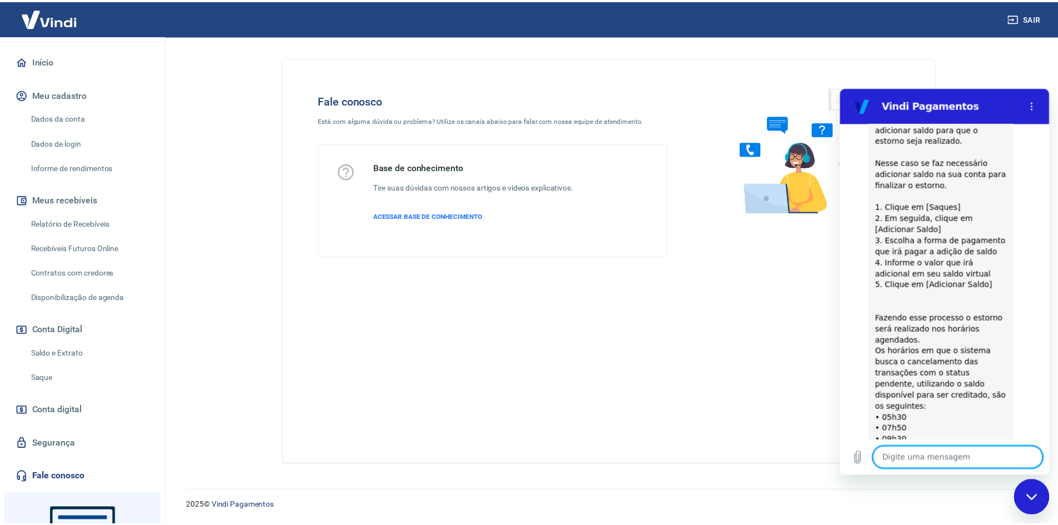
scroll to position [111, 0]
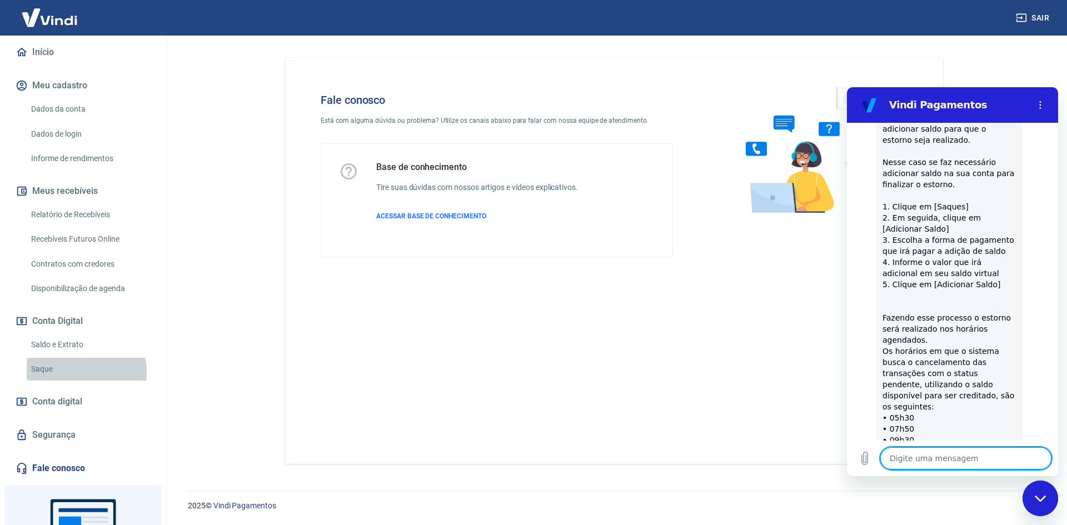
click at [71, 361] on link "Saque" at bounding box center [90, 369] width 126 height 23
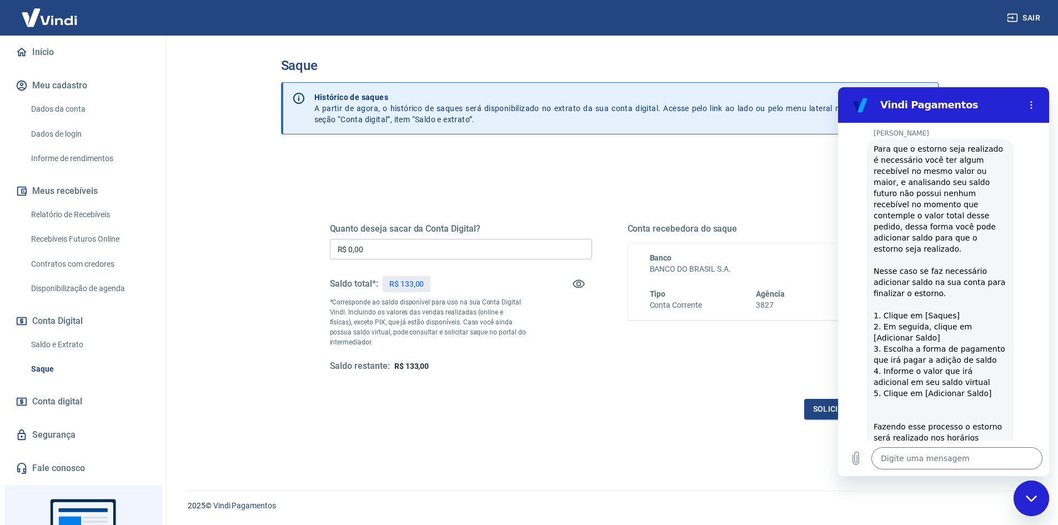
scroll to position [718, 0]
click at [1030, 503] on div "Fechar janela de mensagens" at bounding box center [1031, 498] width 33 height 33
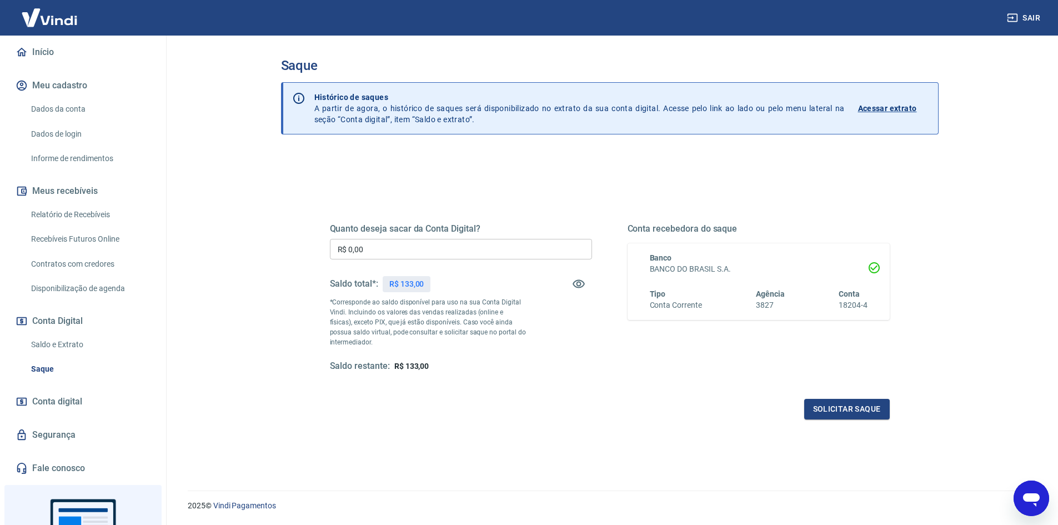
click at [1026, 488] on icon "Abrir janela de mensagens" at bounding box center [1032, 498] width 20 height 20
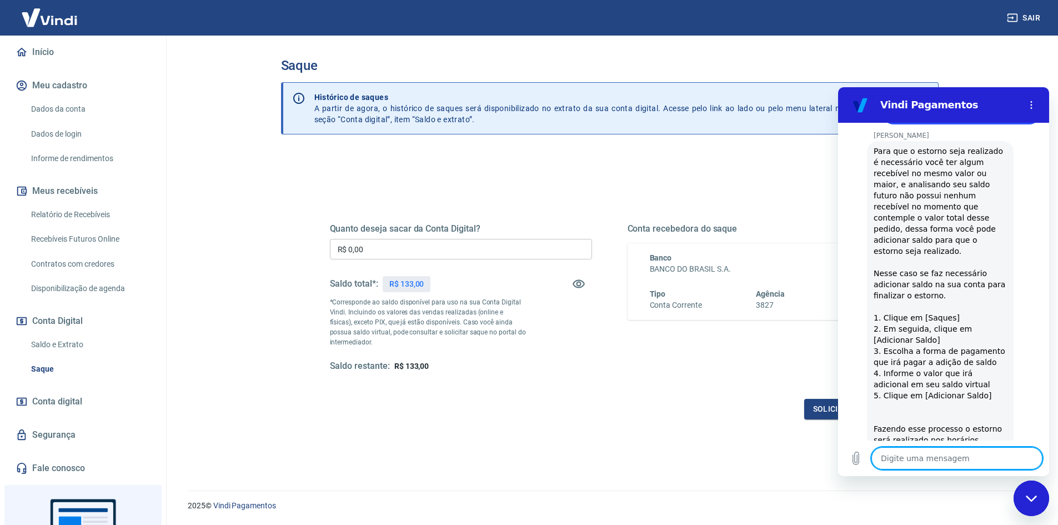
click at [78, 333] on link "Saldo e Extrato" at bounding box center [90, 344] width 126 height 23
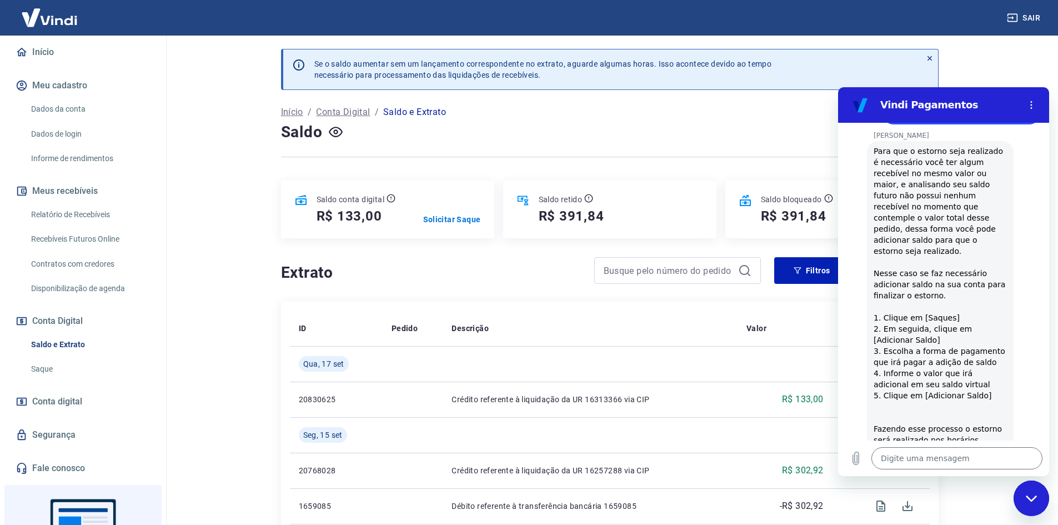
click at [1036, 502] on icon "Fechar janela de mensagens" at bounding box center [1032, 498] width 12 height 7
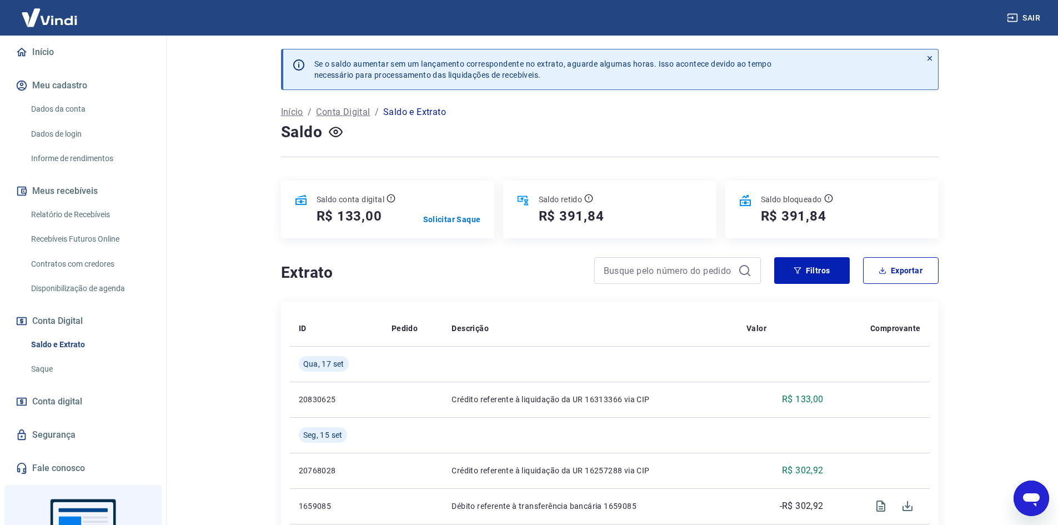
click at [1036, 502] on icon "Abrir janela de mensagens" at bounding box center [1032, 498] width 20 height 20
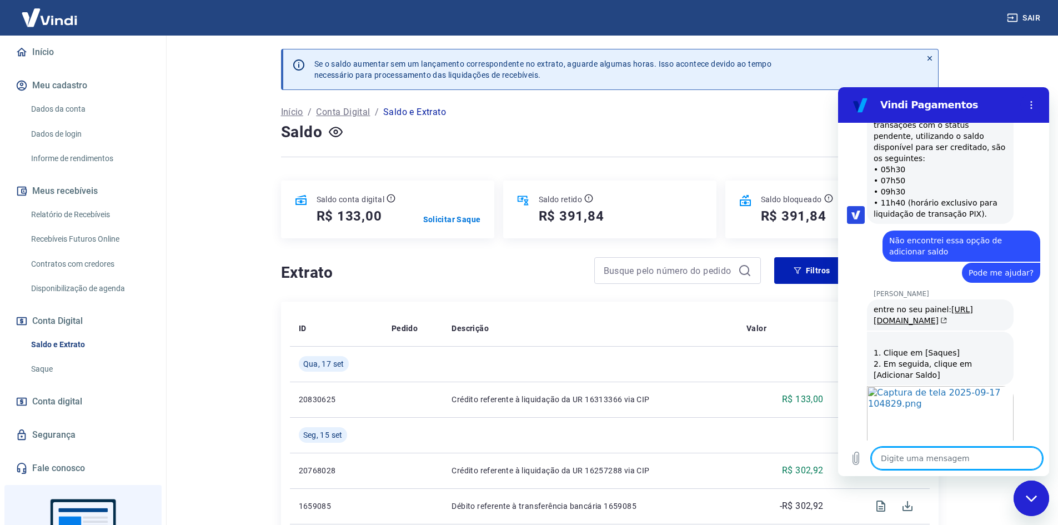
scroll to position [1079, 0]
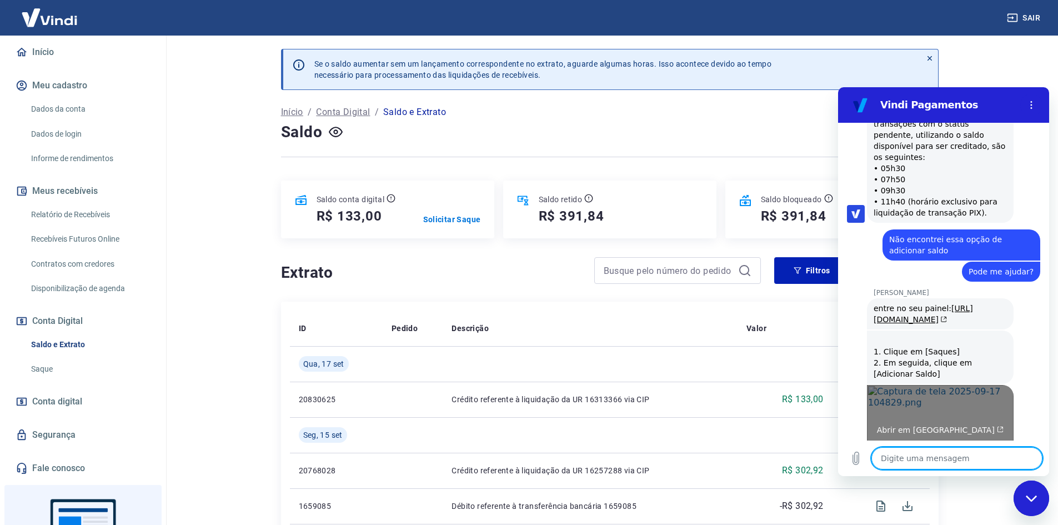
click at [923, 385] on link "Abrir em nova aba" at bounding box center [940, 425] width 147 height 81
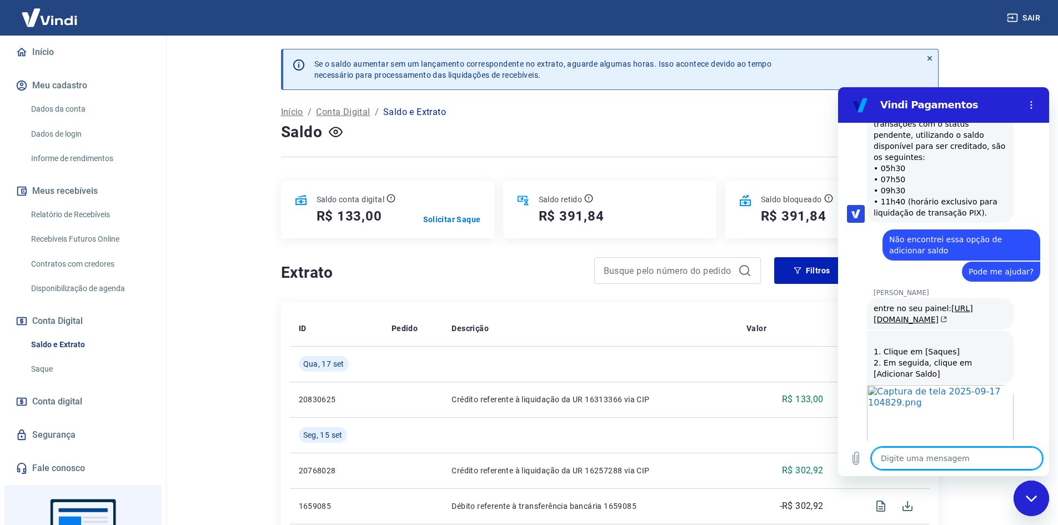
scroll to position [1100, 0]
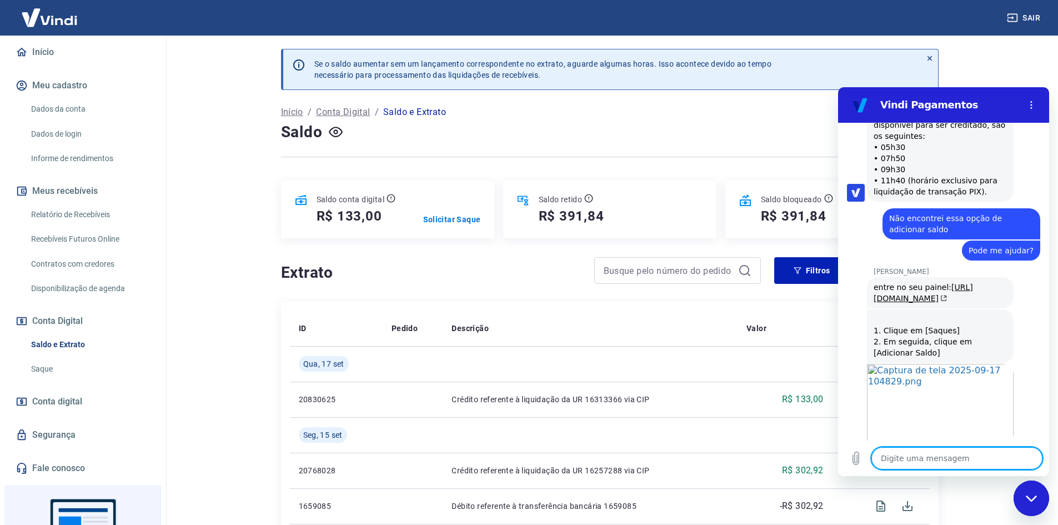
click at [957, 455] on textarea at bounding box center [957, 458] width 171 height 22
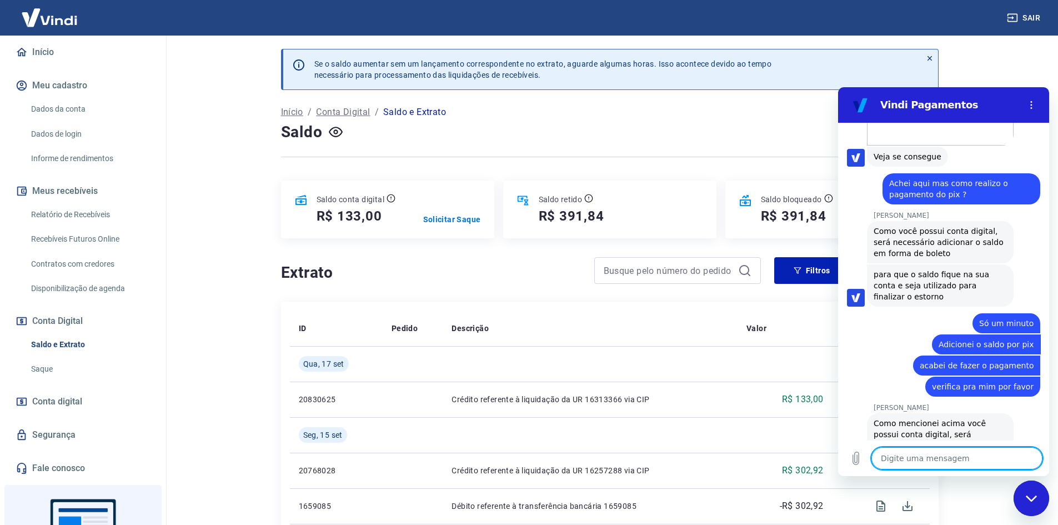
scroll to position [1400, 0]
click at [933, 454] on textarea at bounding box center [957, 458] width 171 height 22
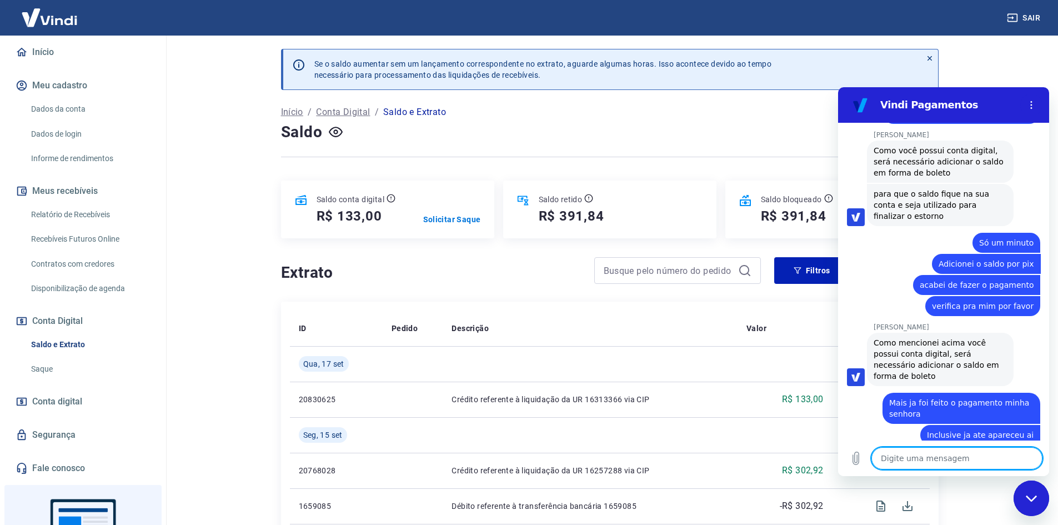
scroll to position [1480, 0]
click at [921, 466] on textarea at bounding box center [957, 458] width 171 height 22
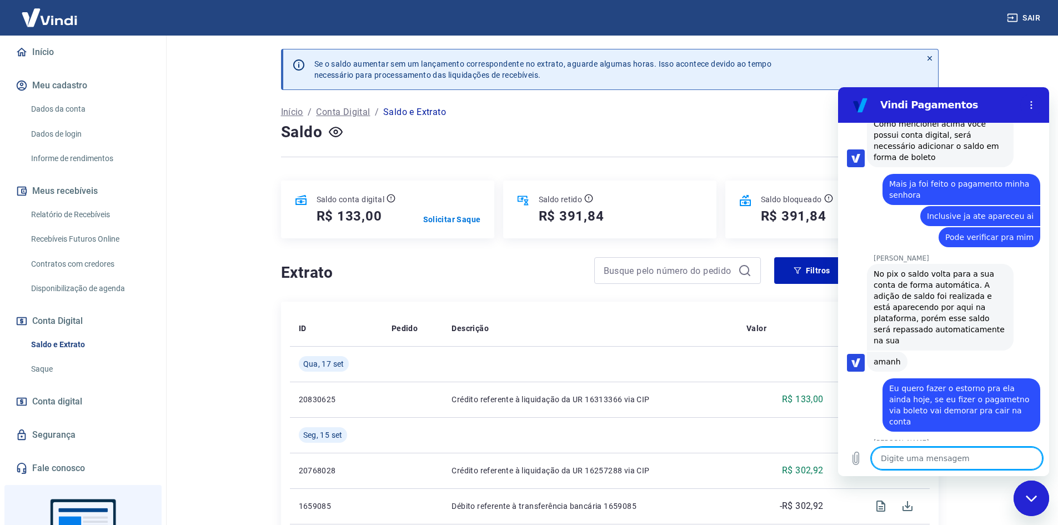
scroll to position [1701, 0]
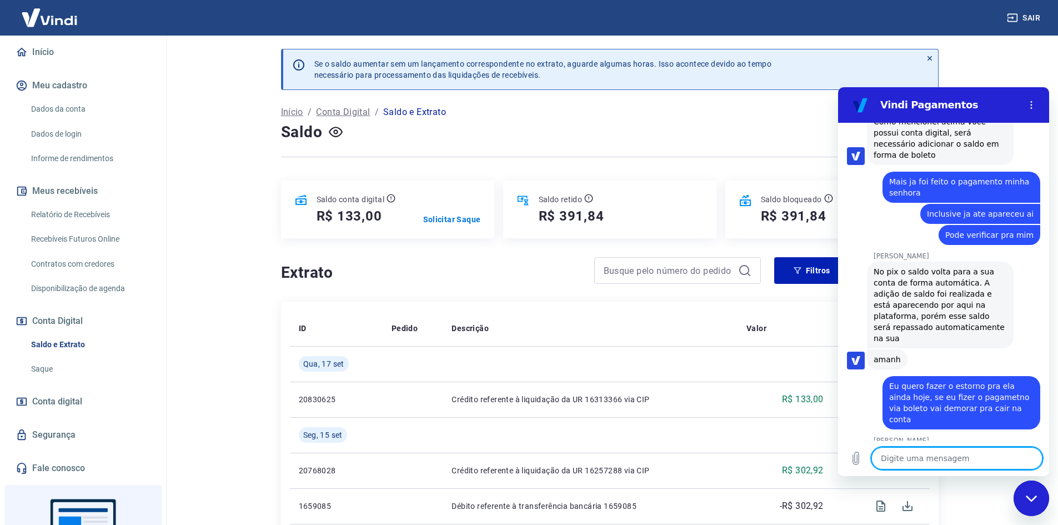
click at [980, 454] on textarea at bounding box center [957, 458] width 171 height 22
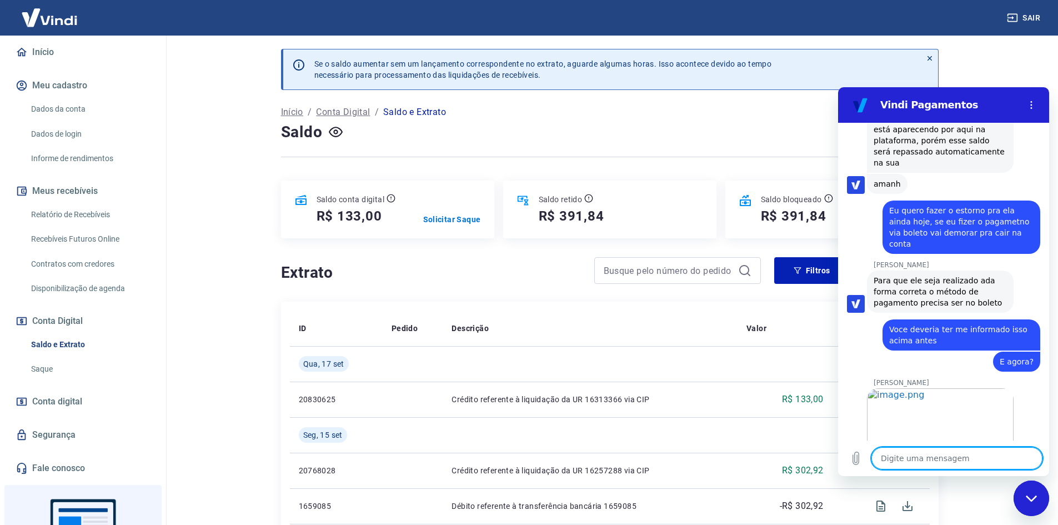
scroll to position [1879, 0]
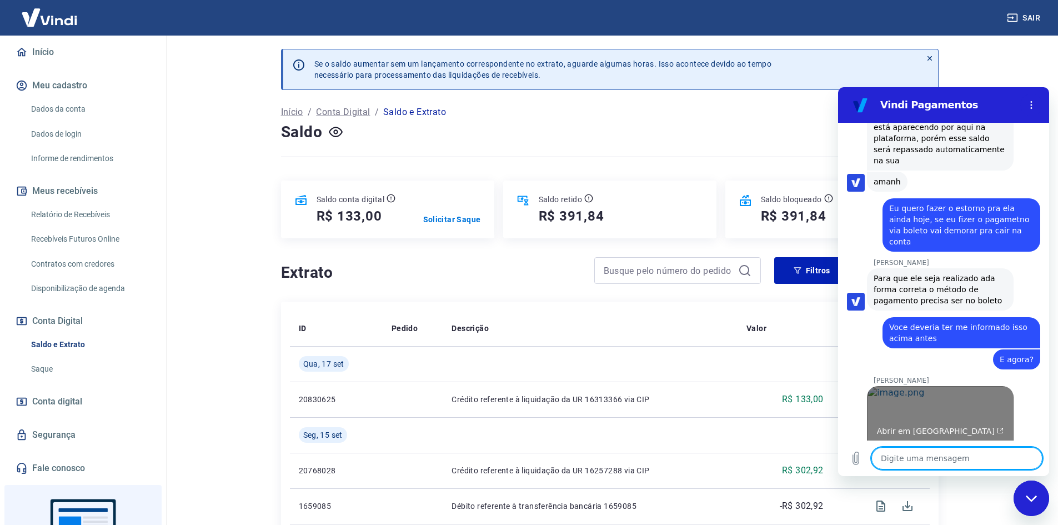
click at [939, 386] on link "Abrir em nova aba" at bounding box center [940, 426] width 147 height 81
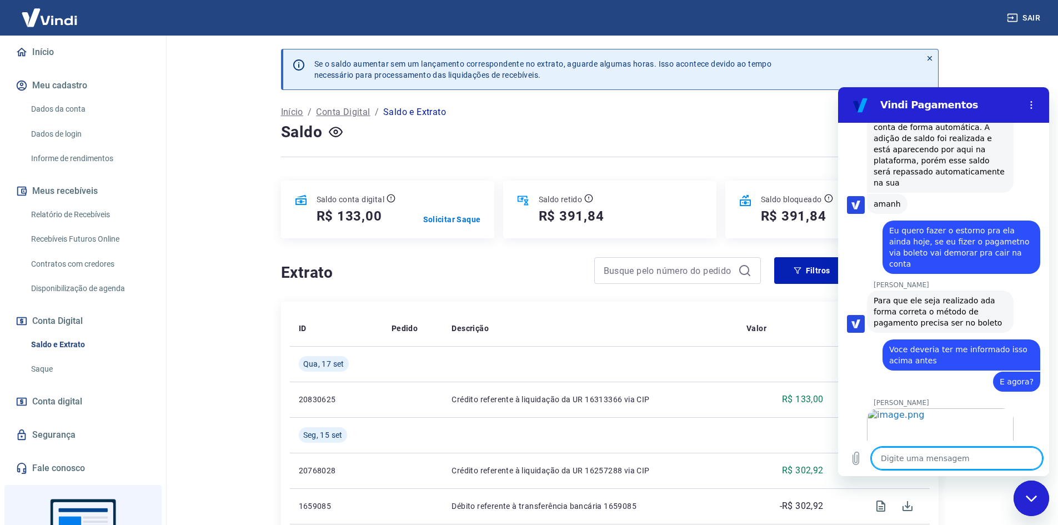
scroll to position [1917, 0]
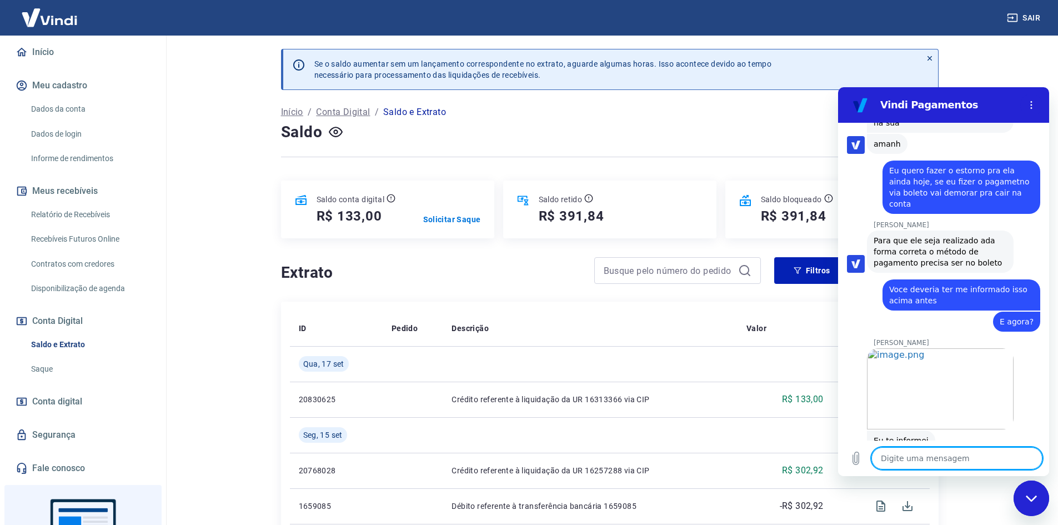
click at [955, 457] on textarea at bounding box center [957, 458] width 171 height 22
click at [978, 462] on textarea "Amigo voce informou" at bounding box center [957, 458] width 171 height 22
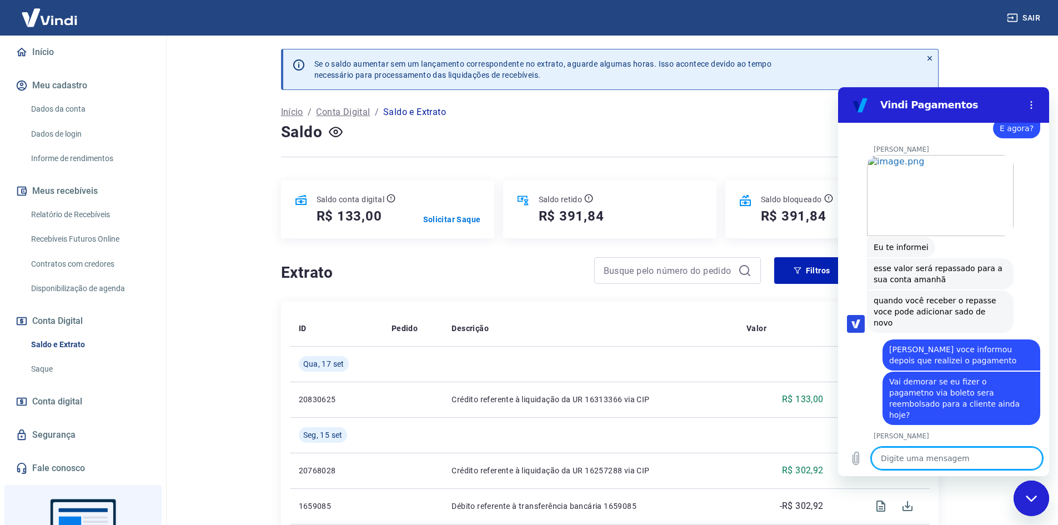
scroll to position [2225, 0]
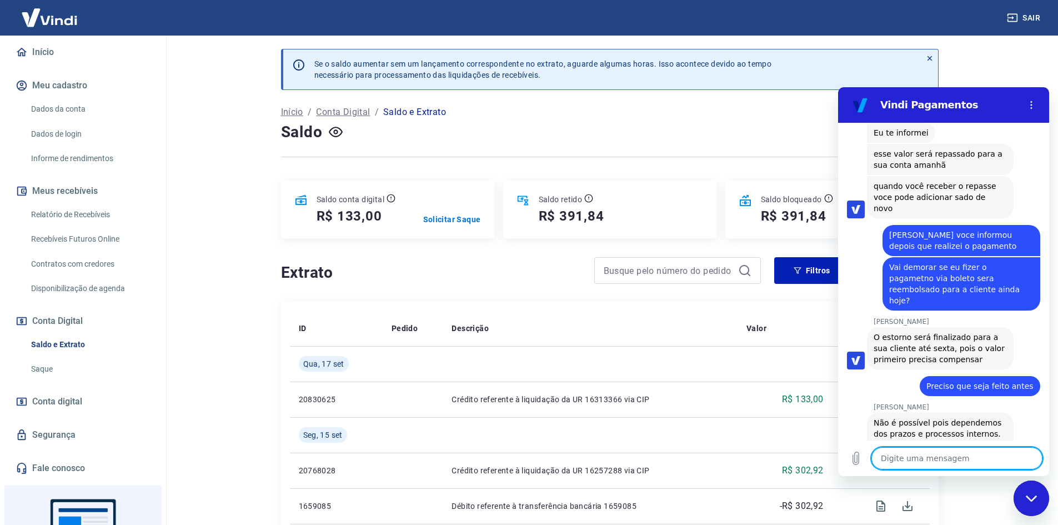
click at [921, 453] on textarea at bounding box center [957, 458] width 171 height 22
click at [1013, 451] on textarea "Mas fazendo o pagamento via boleto será feito o estorno ate sexta?" at bounding box center [957, 453] width 171 height 32
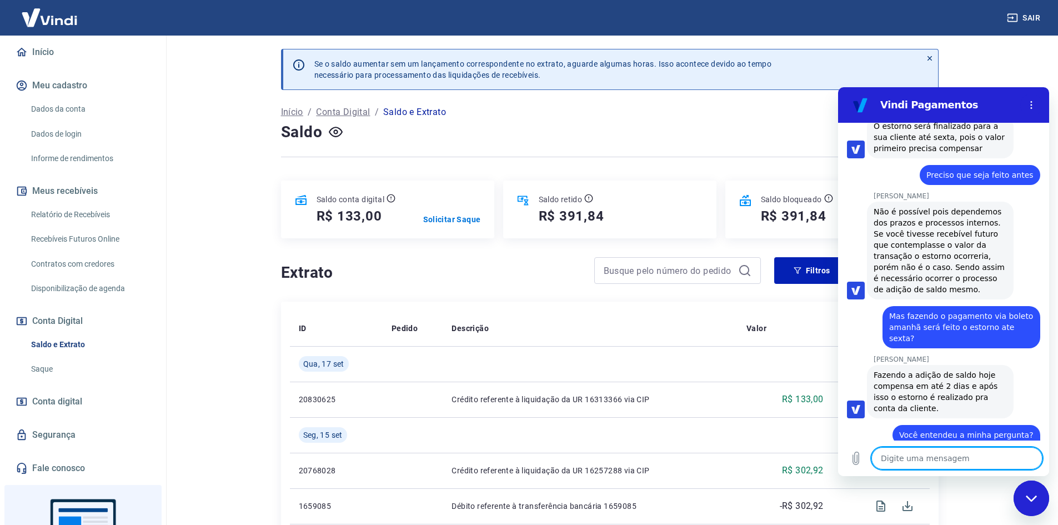
scroll to position [2435, 0]
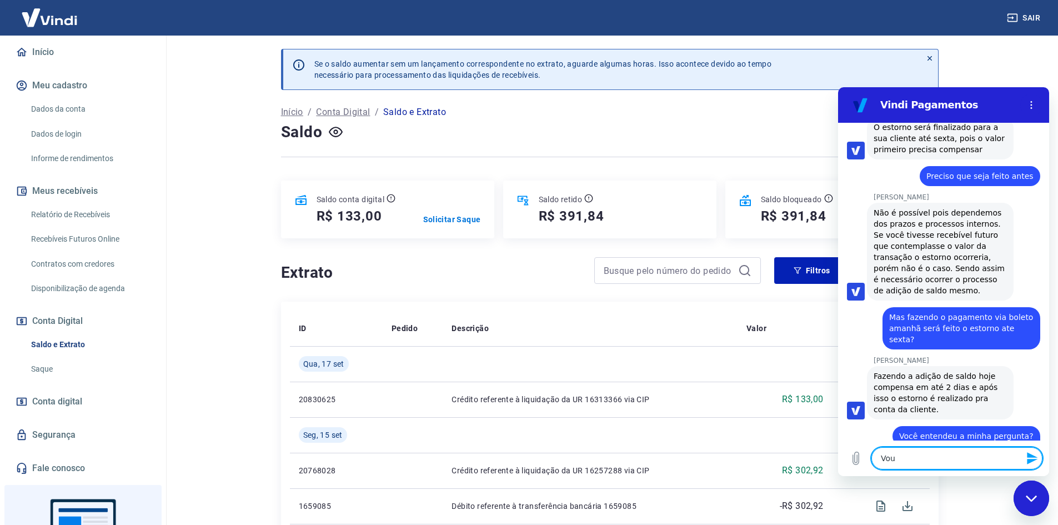
click at [957, 454] on textarea "Vou" at bounding box center [957, 458] width 171 height 22
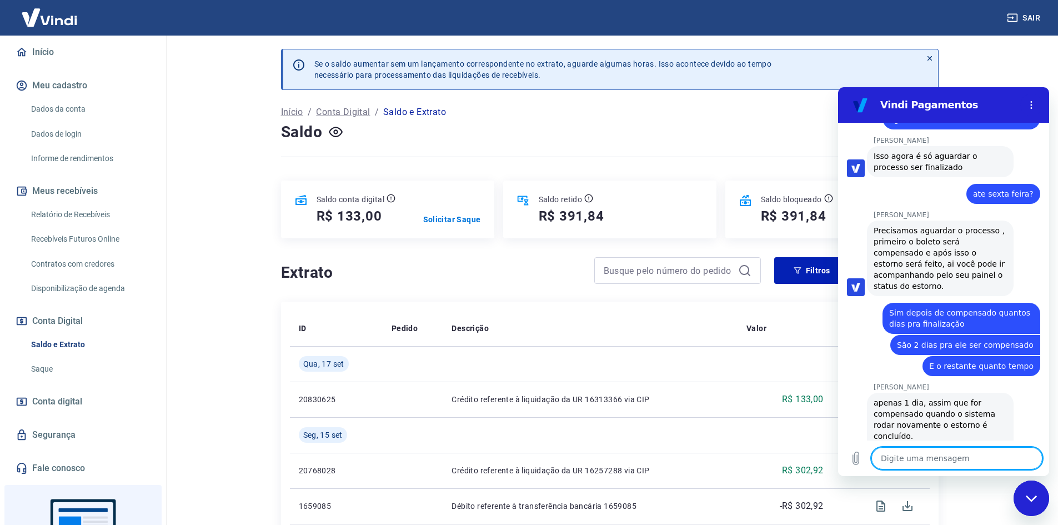
scroll to position [3257, 0]
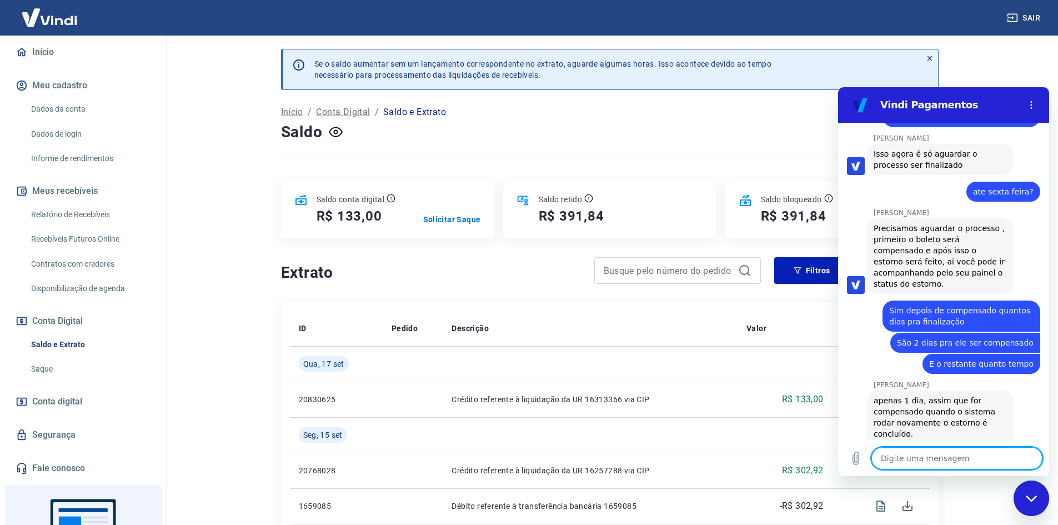
click at [944, 466] on textarea at bounding box center [957, 458] width 171 height 22
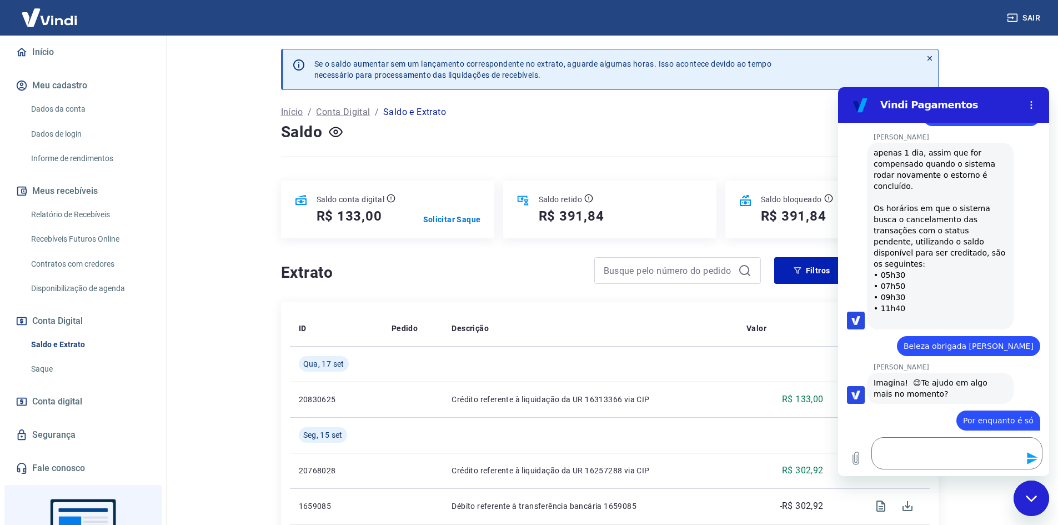
scroll to position [3532, 0]
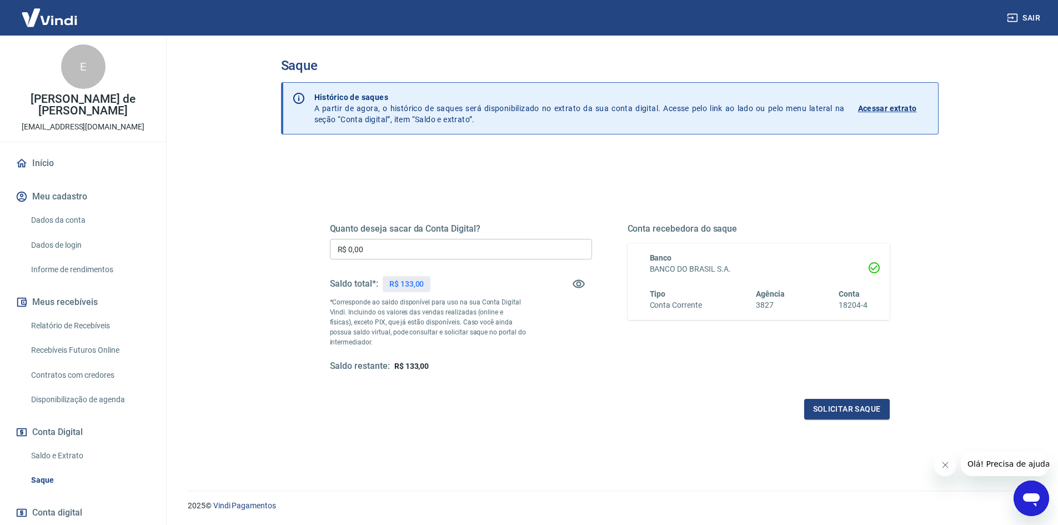
scroll to position [55, 0]
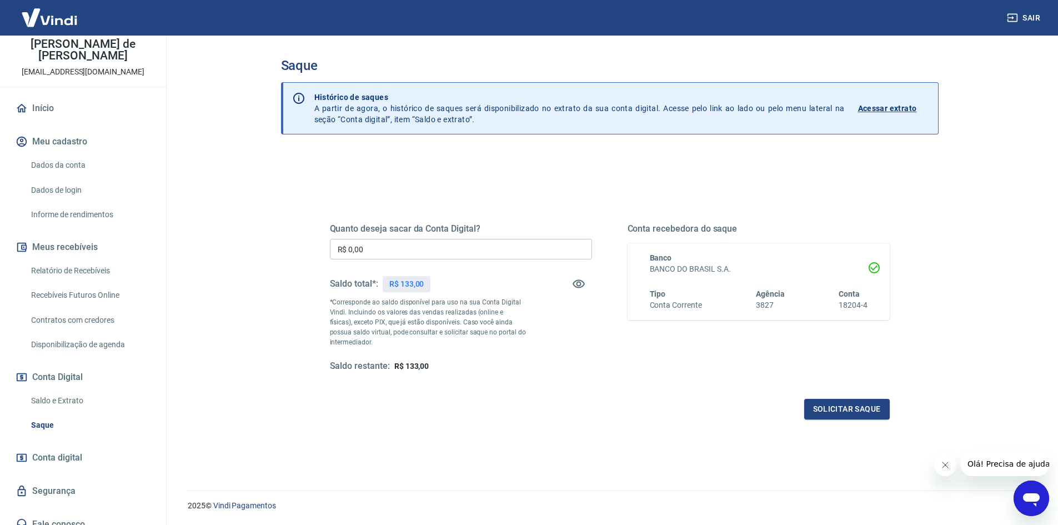
click at [73, 389] on link "Saldo e Extrato" at bounding box center [90, 400] width 126 height 23
